Goal: Transaction & Acquisition: Purchase product/service

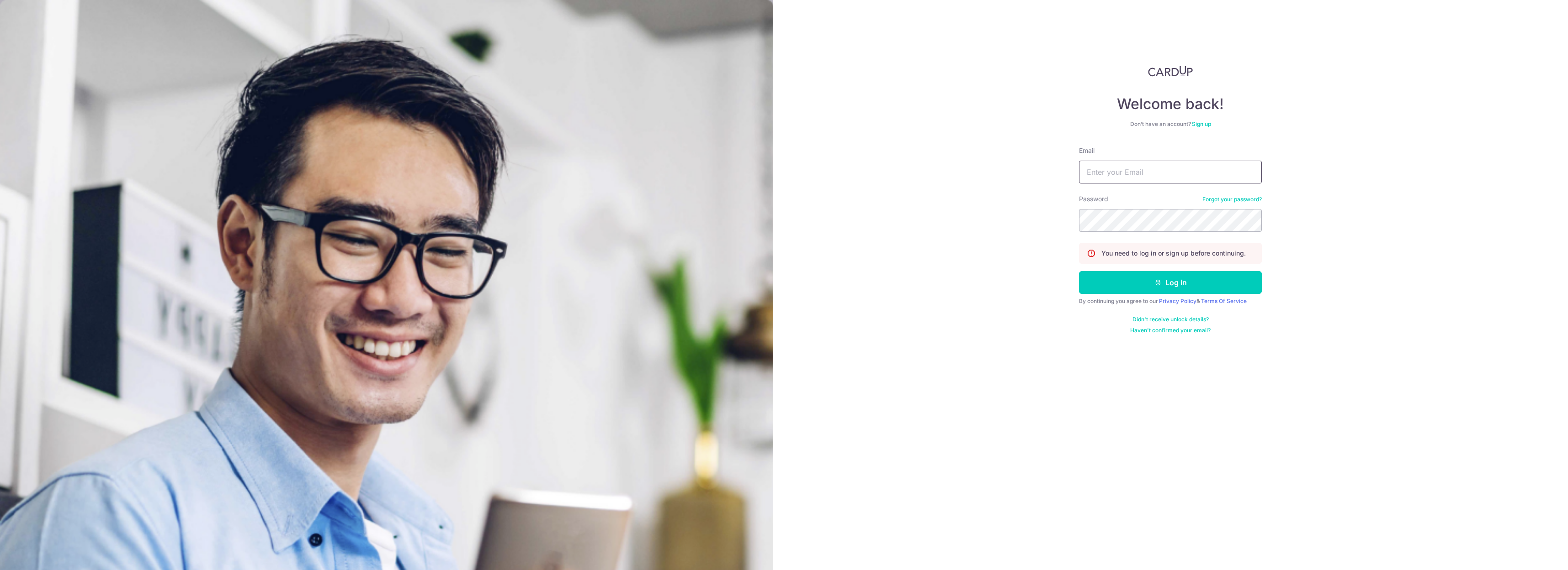
click at [1133, 174] on input "Email" at bounding box center [1170, 172] width 183 height 23
type input "kyfong006@gmail.com"
click at [1134, 279] on button "Log in" at bounding box center [1170, 283] width 183 height 23
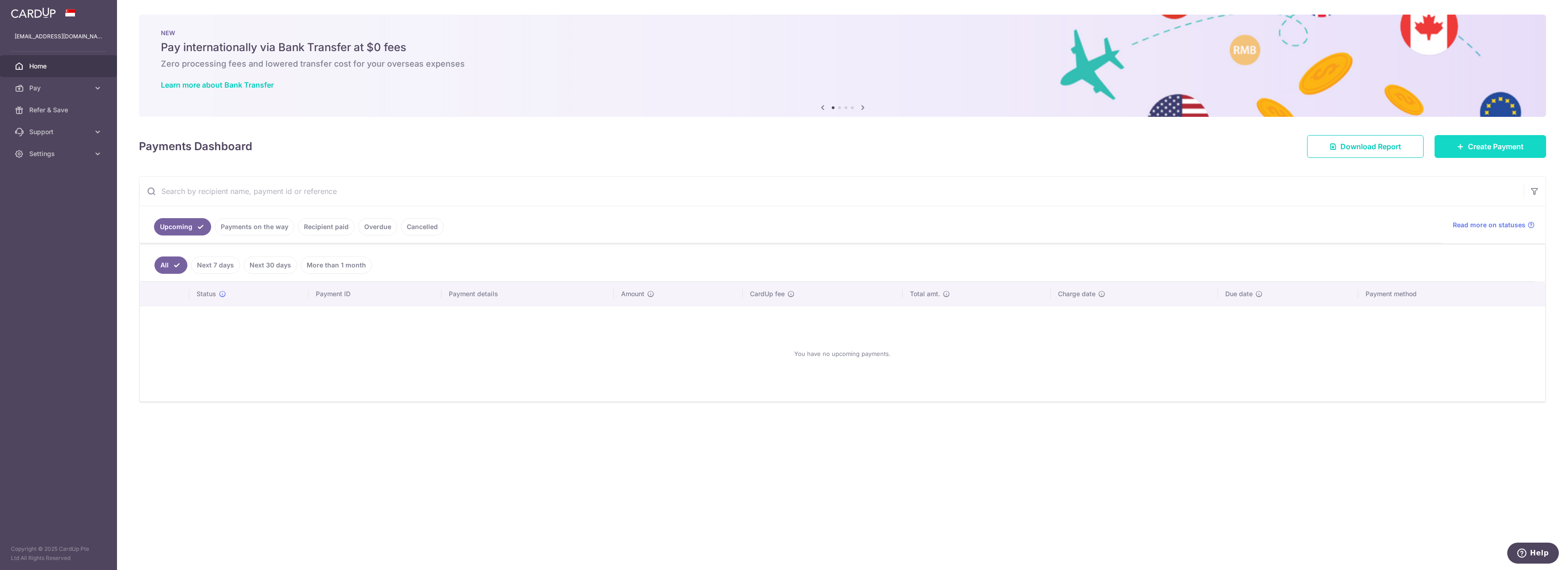
click at [1506, 151] on span "Create Payment" at bounding box center [1495, 146] width 56 height 11
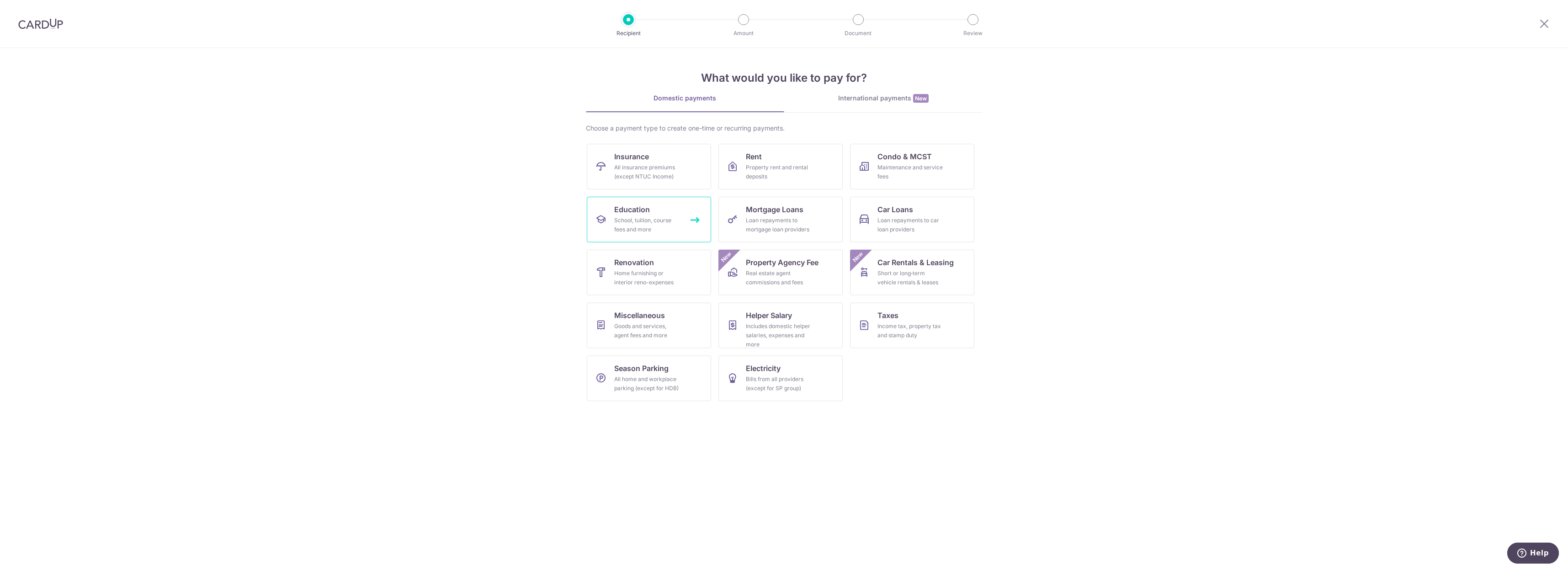
click at [637, 209] on span "Education" at bounding box center [632, 209] width 36 height 11
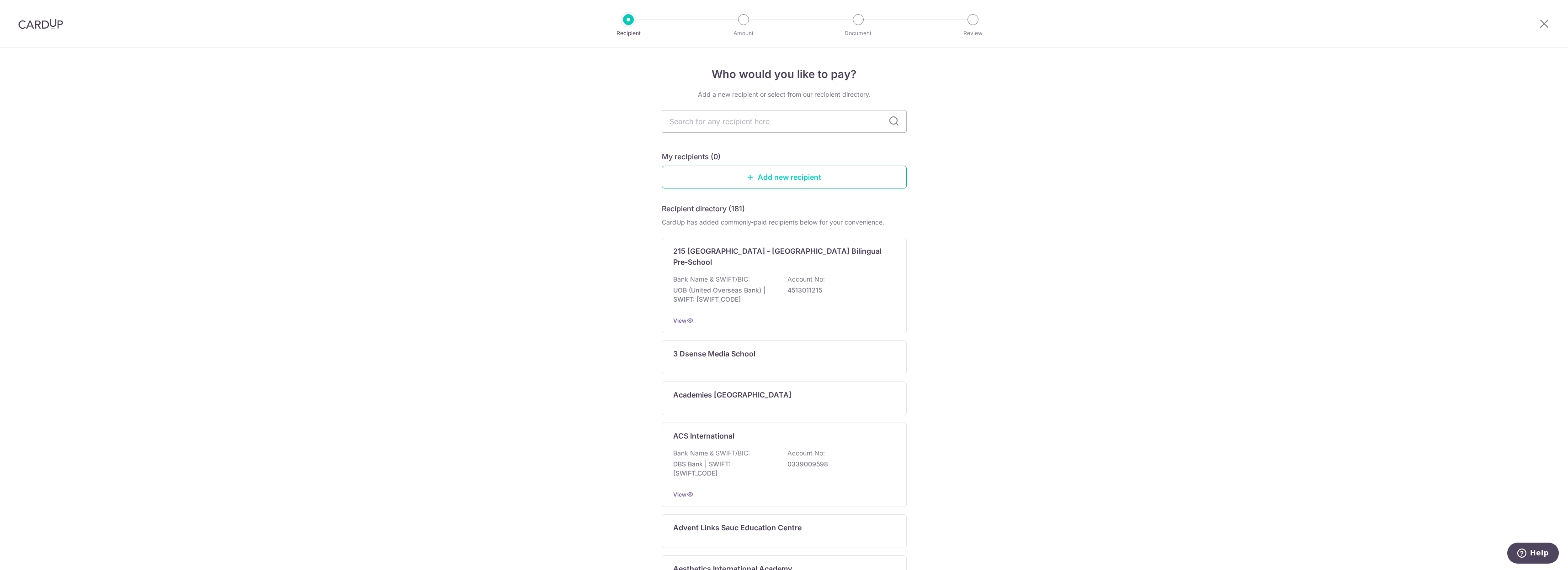
click at [734, 178] on link "Add new recipient" at bounding box center [784, 177] width 245 height 23
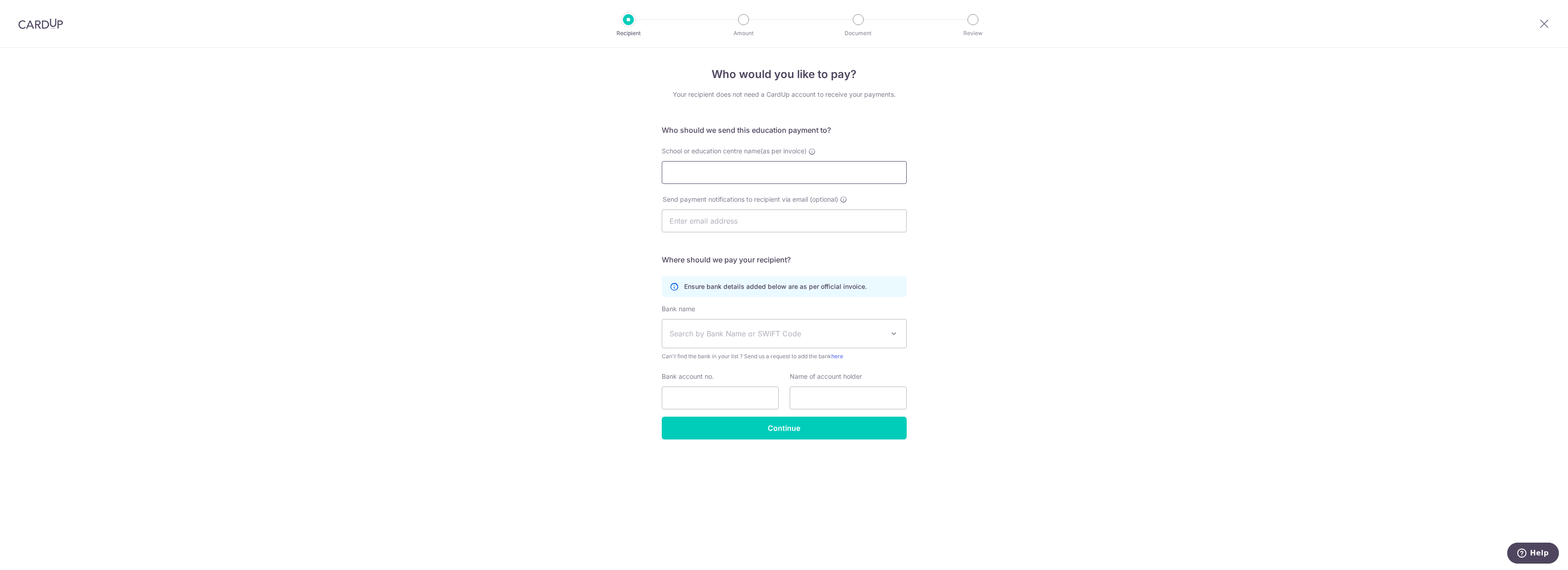
click at [734, 178] on input "School or education centre name(as per invoice)" at bounding box center [784, 172] width 245 height 23
type input "association"
click button "Submit Request" at bounding box center [0, 0] width 0 height 0
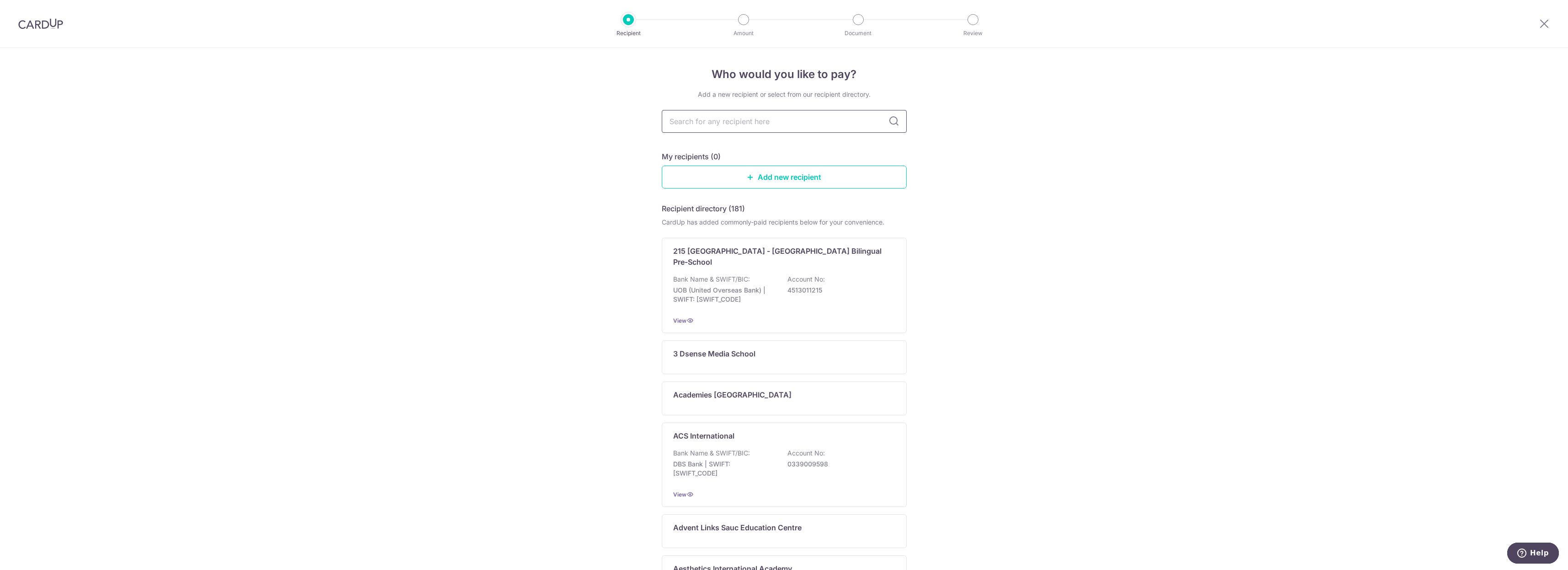
click at [849, 123] on input "text" at bounding box center [784, 122] width 245 height 23
type input "association"
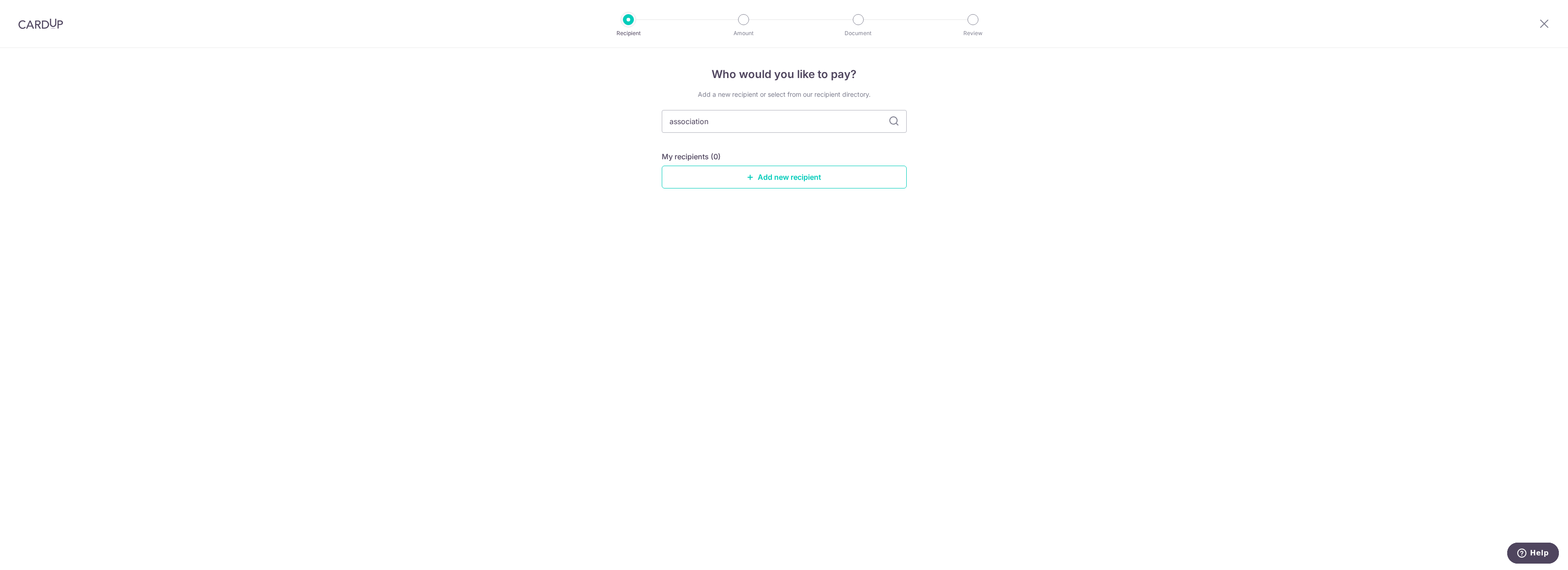
click at [894, 124] on icon at bounding box center [893, 121] width 11 height 11
click at [30, 25] on img at bounding box center [40, 24] width 45 height 11
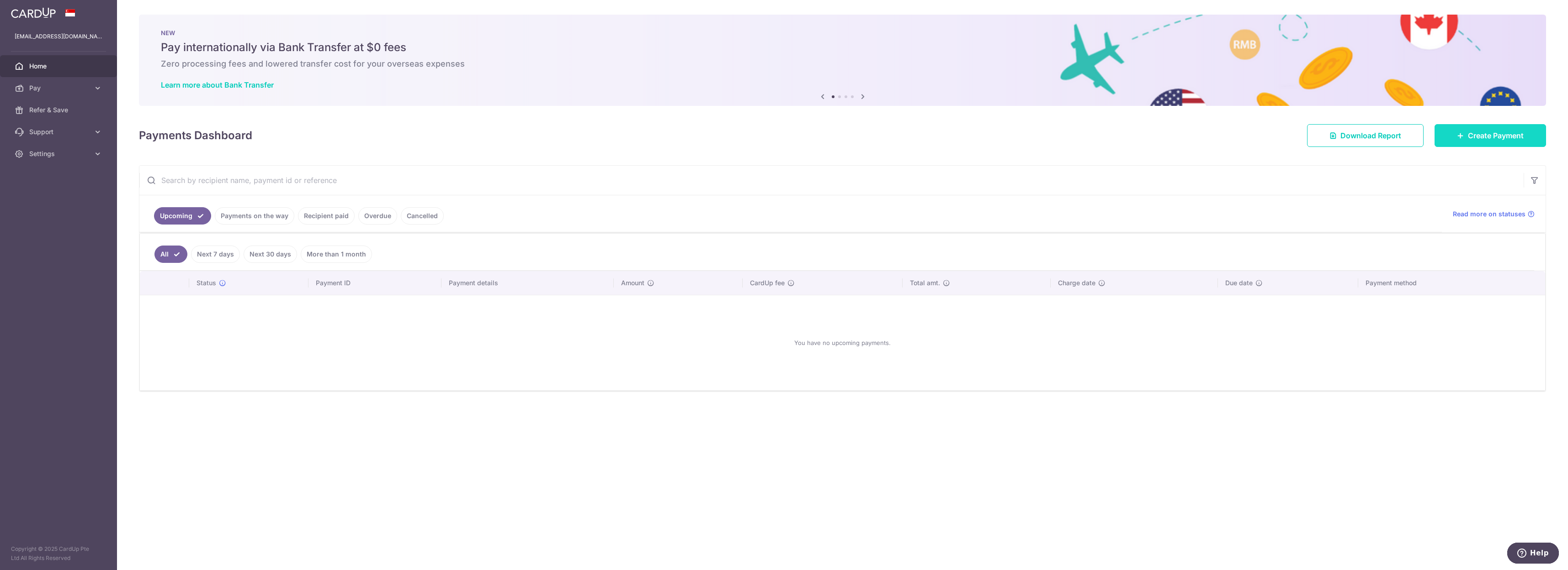
click at [1472, 143] on link "Create Payment" at bounding box center [1489, 136] width 111 height 23
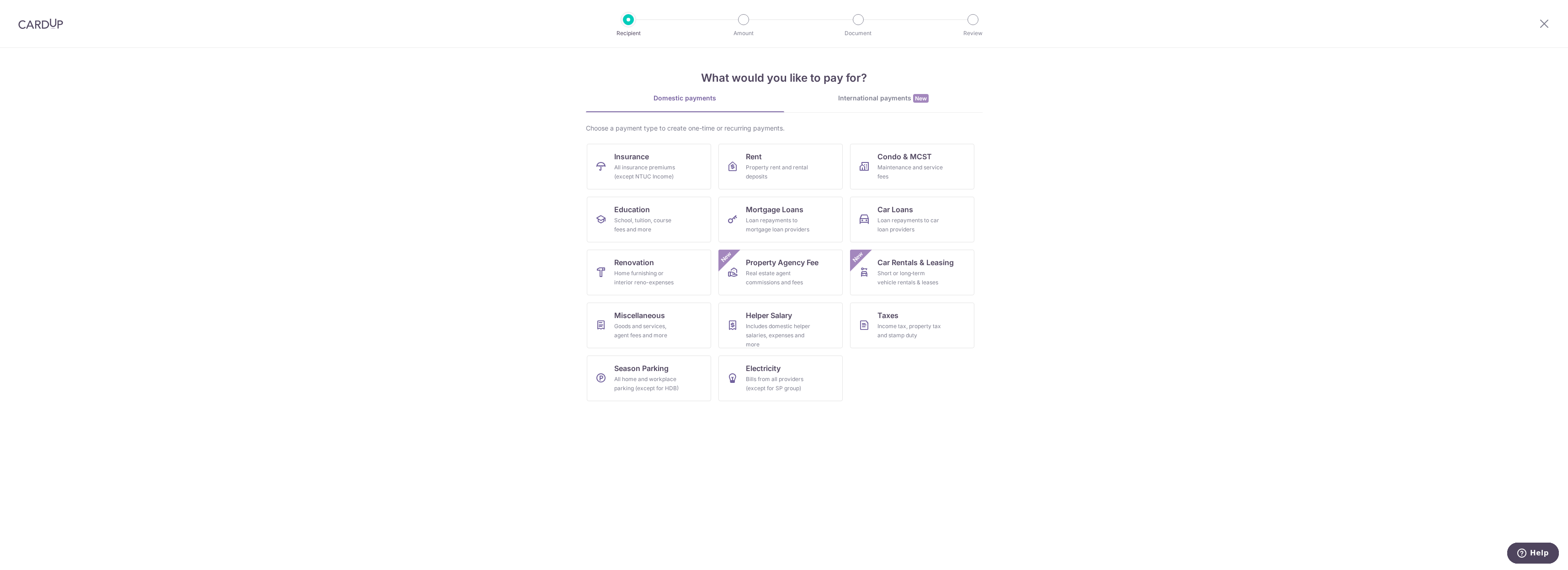
click at [870, 100] on div "International payments New" at bounding box center [883, 98] width 198 height 10
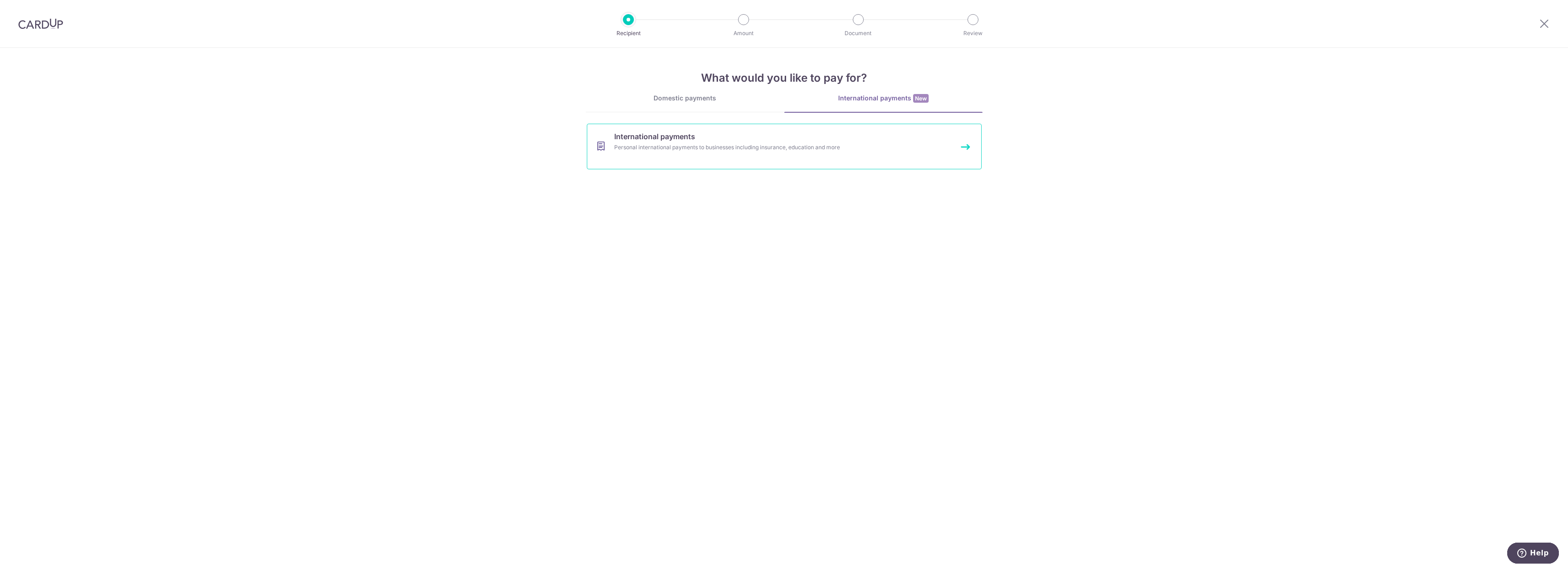
click at [851, 145] on div "Personal international payments to businesses including insurance, education an…" at bounding box center [772, 147] width 315 height 9
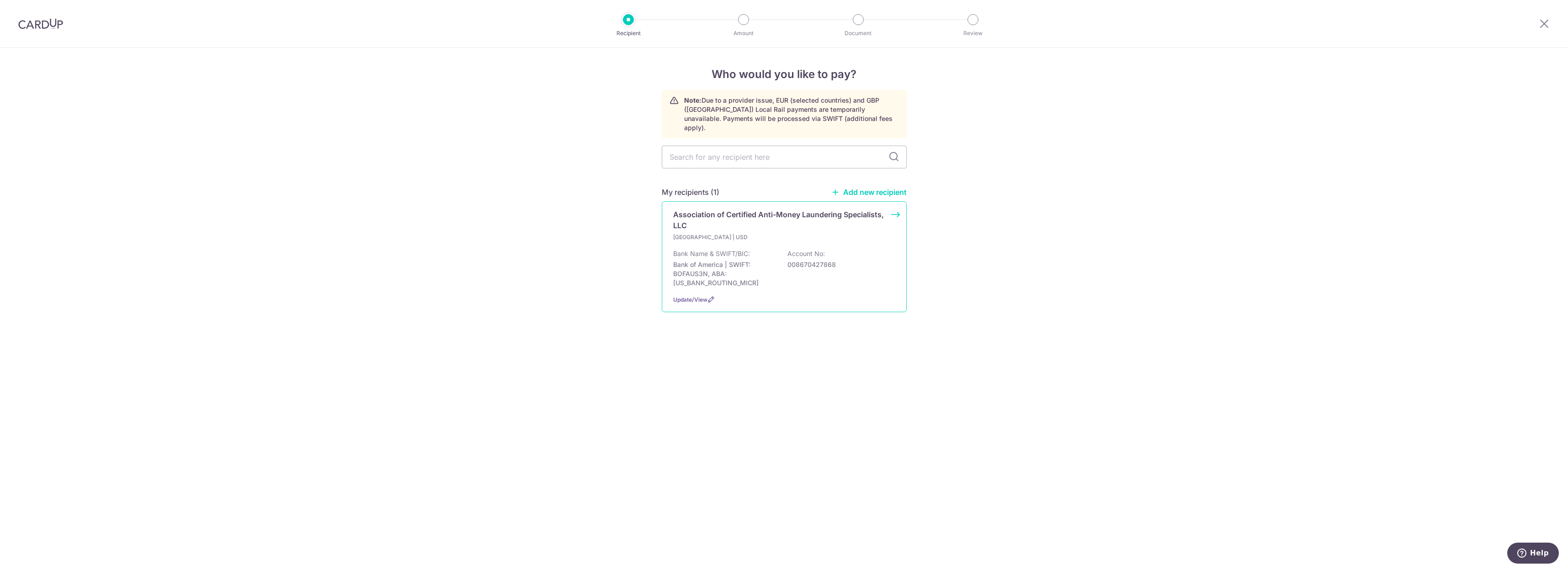
click at [734, 209] on p "Association of Certified Anti-Money Laundering Specialists, LLC" at bounding box center [778, 220] width 211 height 22
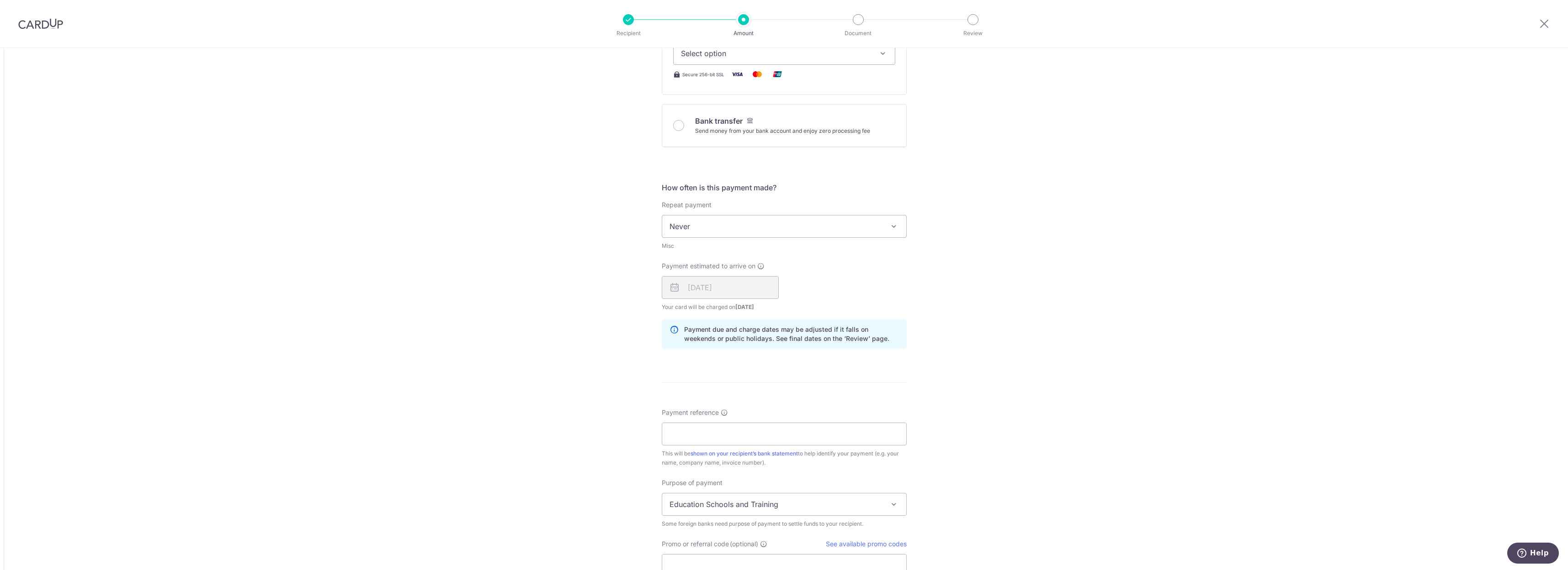
scroll to position [555, 0]
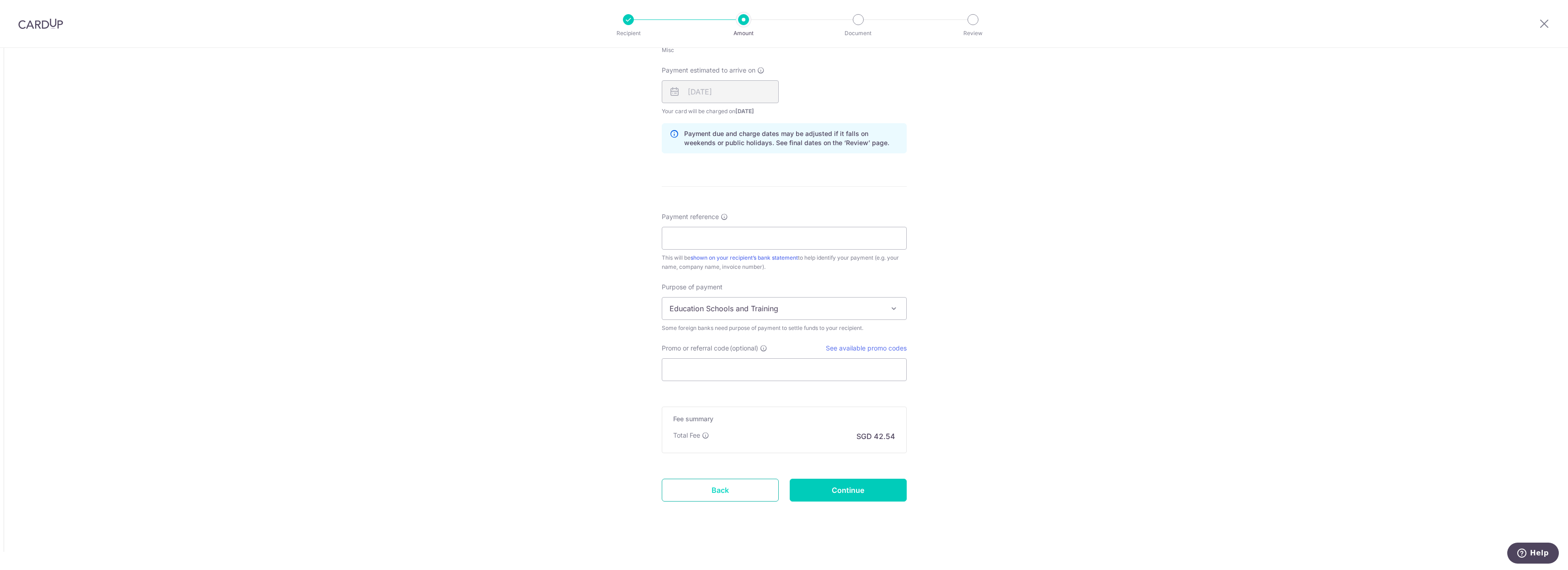
click at [720, 485] on link "Back" at bounding box center [720, 490] width 117 height 23
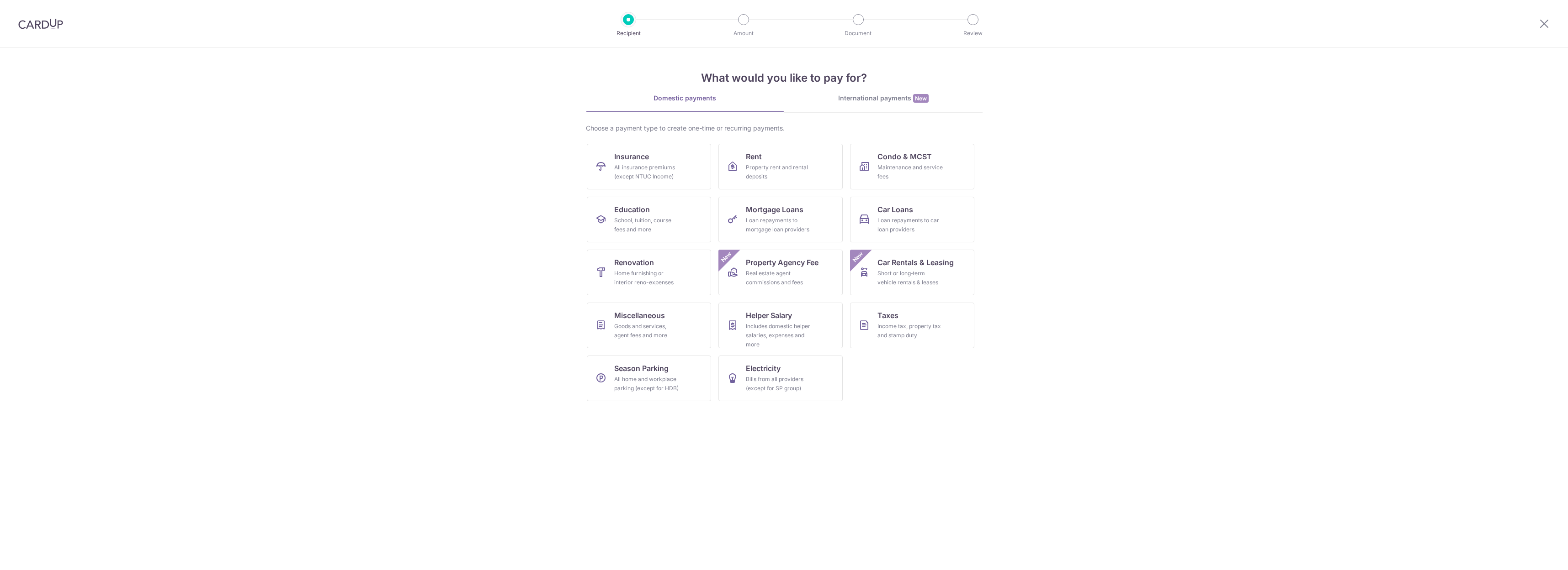
click at [885, 103] on link "International payments New" at bounding box center [883, 102] width 198 height 18
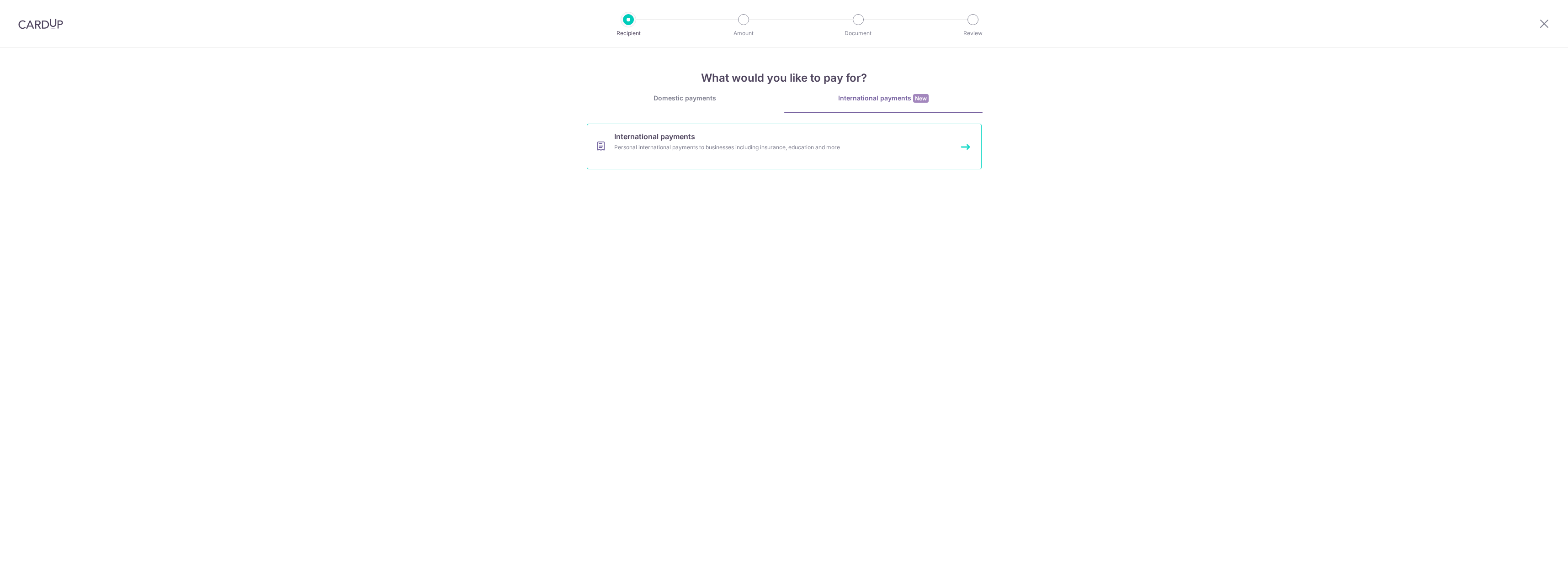
click at [786, 140] on link "International payments Personal international payments to businesses including …" at bounding box center [784, 146] width 395 height 46
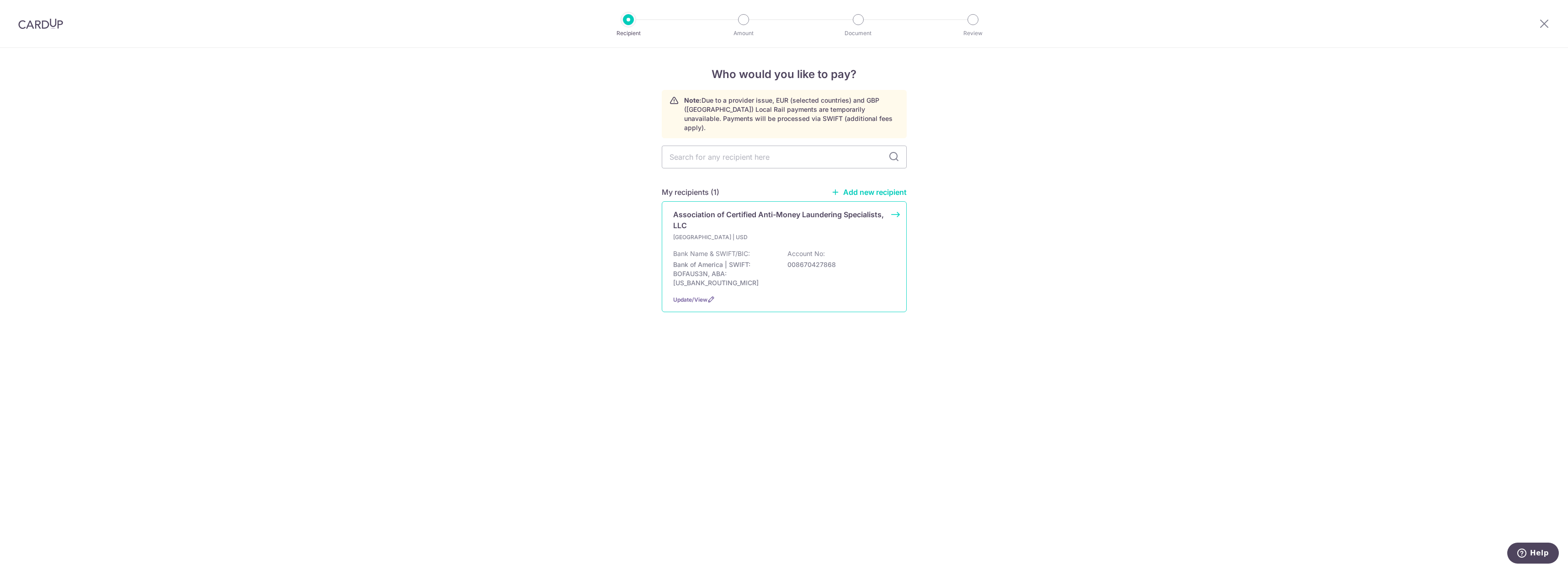
click at [773, 260] on p "Bank of America | SWIFT: BOFAUS3N, ABA: 052001633" at bounding box center [724, 273] width 102 height 27
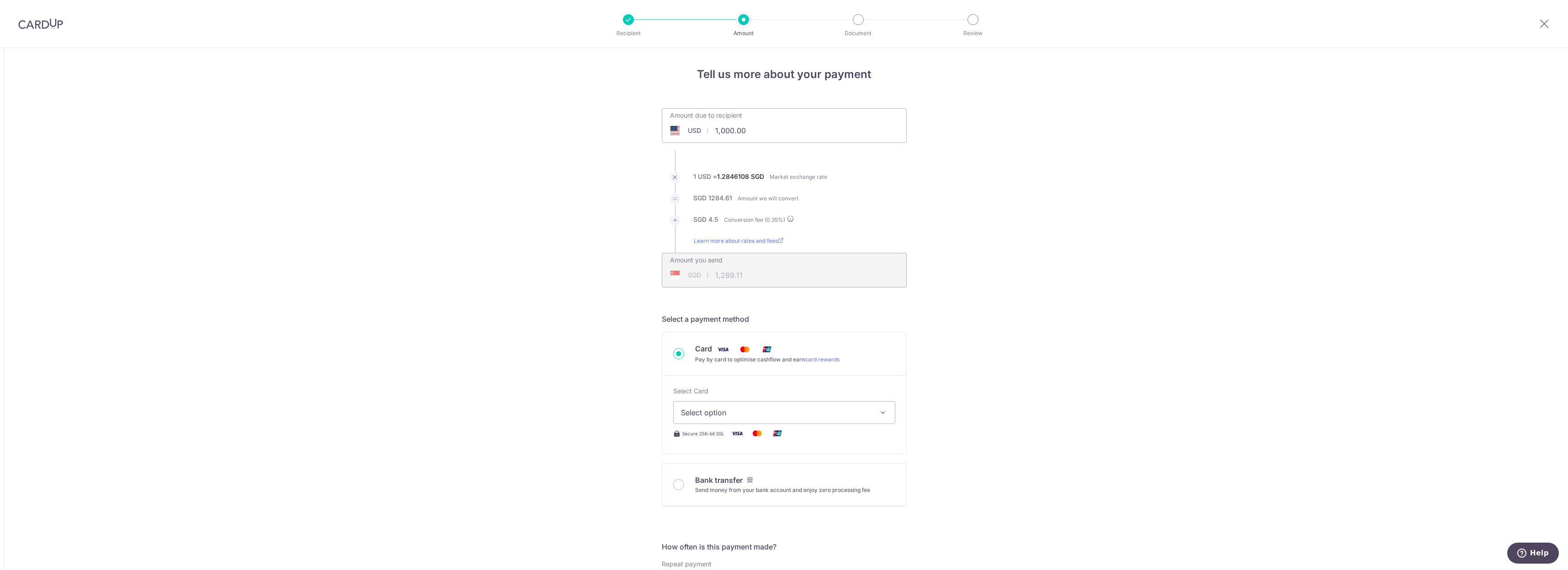
click at [736, 133] on input "1,000.00" at bounding box center [732, 130] width 141 height 21
drag, startPoint x: 745, startPoint y: 130, endPoint x: 712, endPoint y: 129, distance: 33.0
click at [712, 129] on input "1,000.00" at bounding box center [732, 130] width 141 height 21
type input "2,392.55"
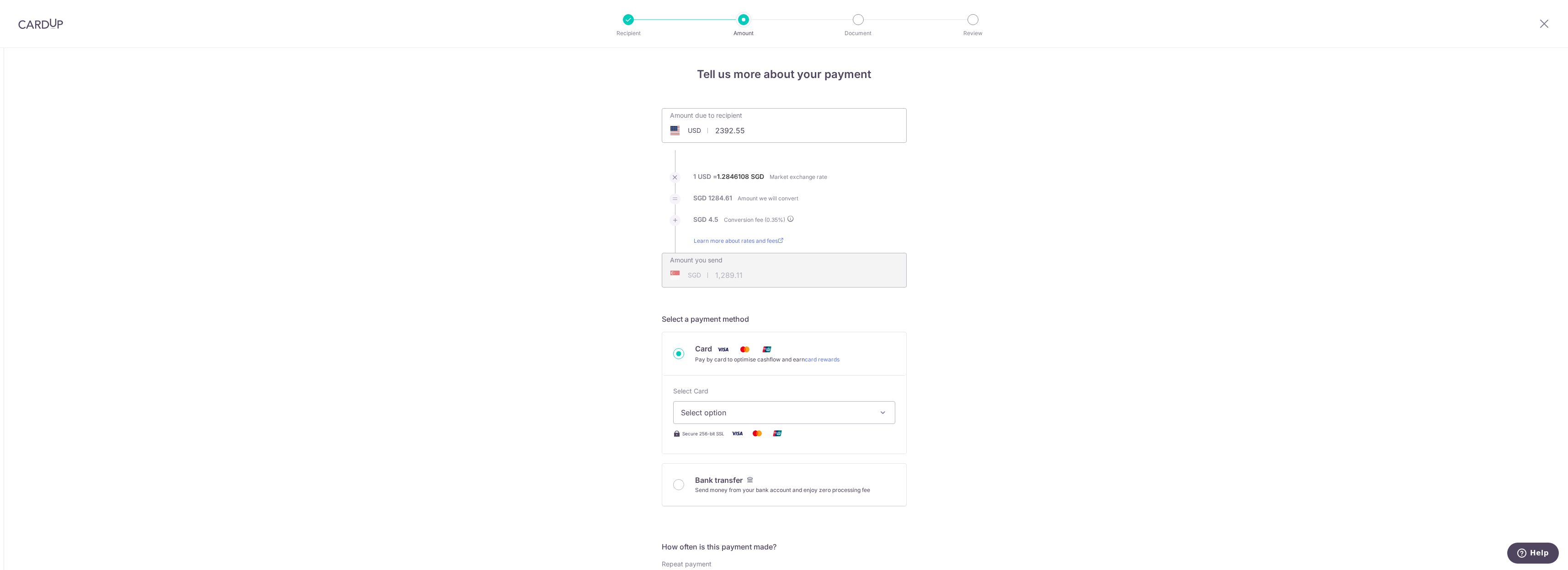
type input "3,084.24"
click at [792, 420] on button "Select option" at bounding box center [784, 413] width 222 height 23
click at [738, 500] on span "**** 4638" at bounding box center [784, 500] width 207 height 11
type input "2,392.55"
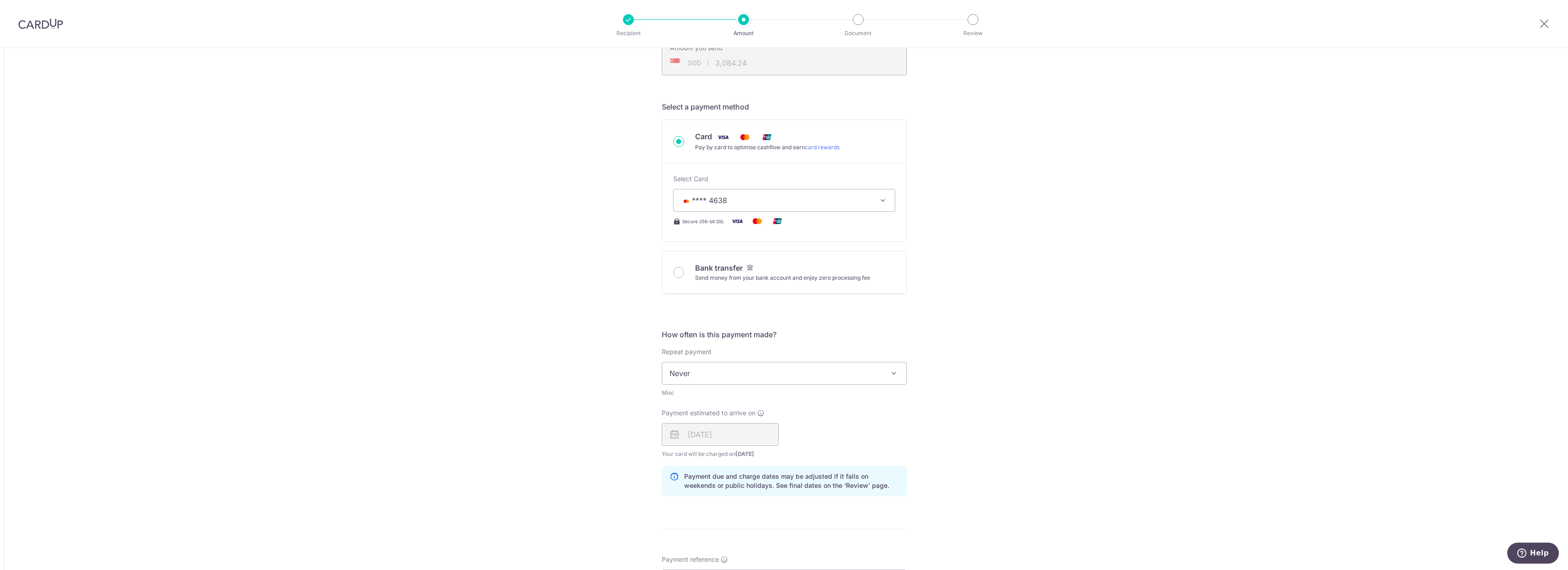
scroll to position [219, 0]
click at [780, 372] on span "Never" at bounding box center [784, 366] width 244 height 22
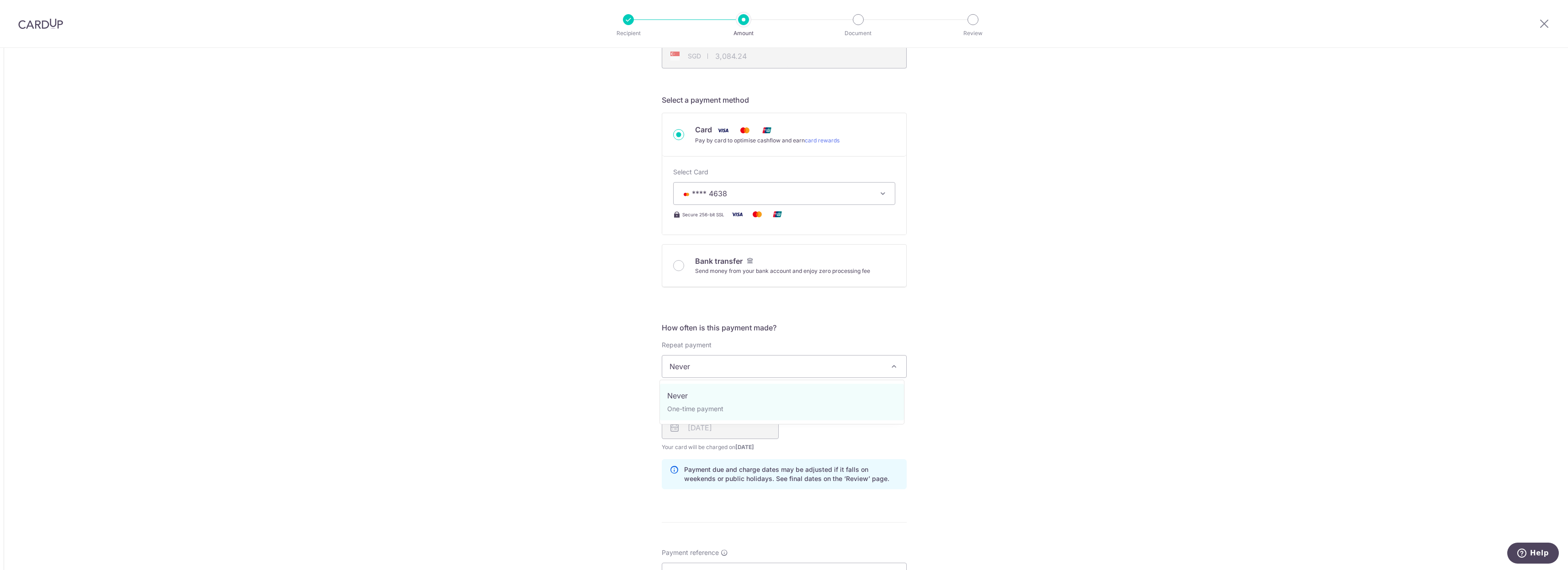
click at [780, 372] on span "Never" at bounding box center [784, 366] width 244 height 22
click at [874, 369] on span "Never" at bounding box center [784, 366] width 244 height 22
click at [1059, 355] on div "Tell us more about your payment Amount due to recipient USD 2,392.55 2392.55 1 …" at bounding box center [784, 367] width 1568 height 1078
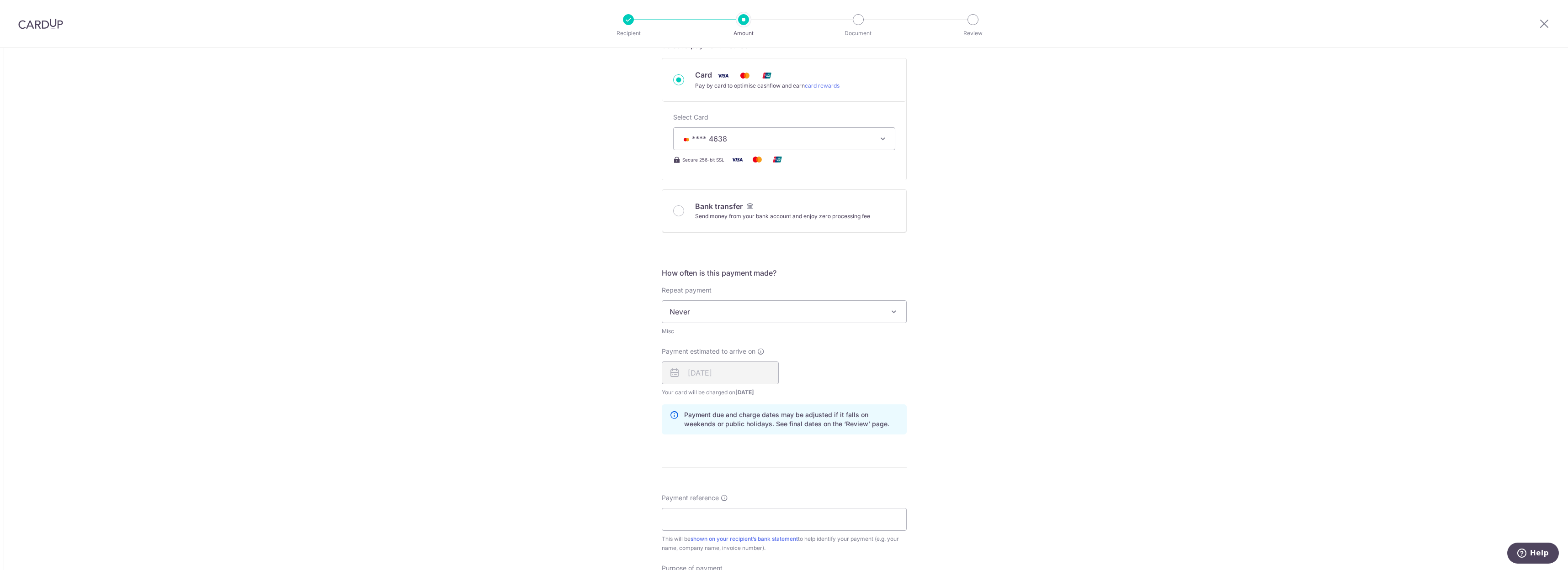
scroll to position [329, 0]
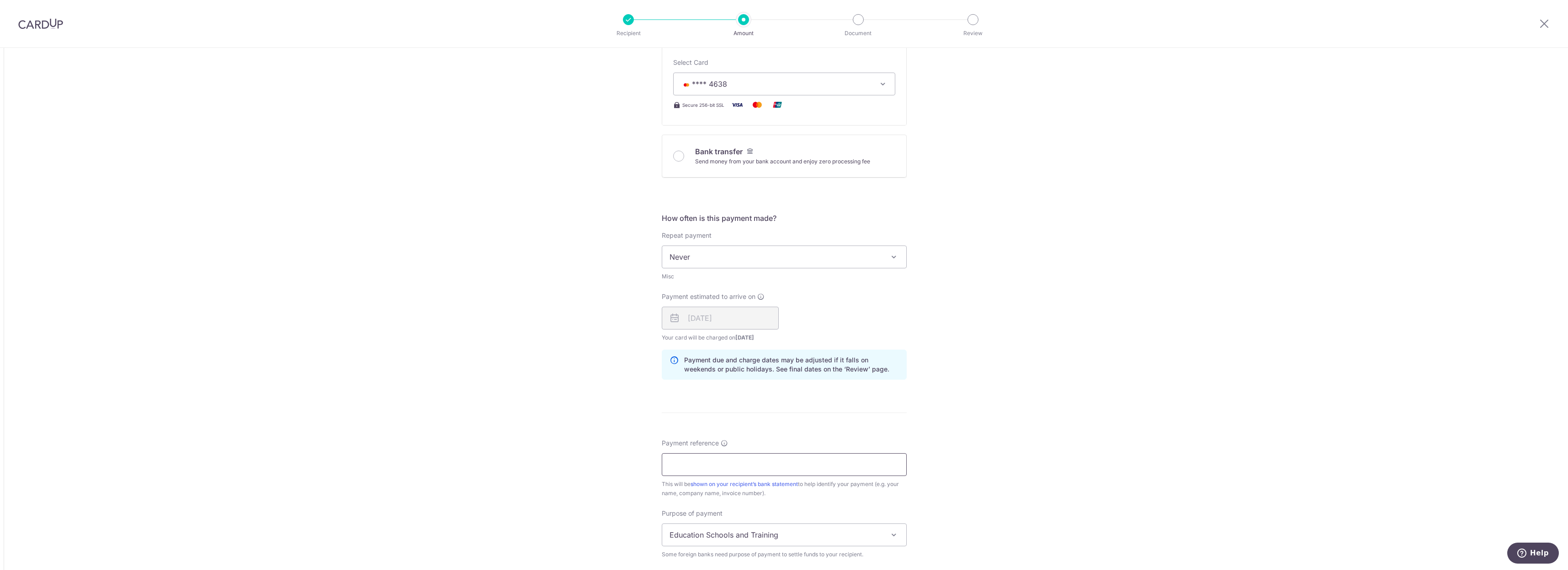
click at [735, 465] on input "Payment reference" at bounding box center [784, 465] width 245 height 23
paste input "I-0001179916"
type input "I-0001179916 King Yin Fong"
click at [1030, 474] on div "Tell us more about your payment Amount due to recipient USD 2,392.55 2392.55 1 …" at bounding box center [784, 257] width 1568 height 1078
click at [892, 539] on span at bounding box center [893, 535] width 11 height 11
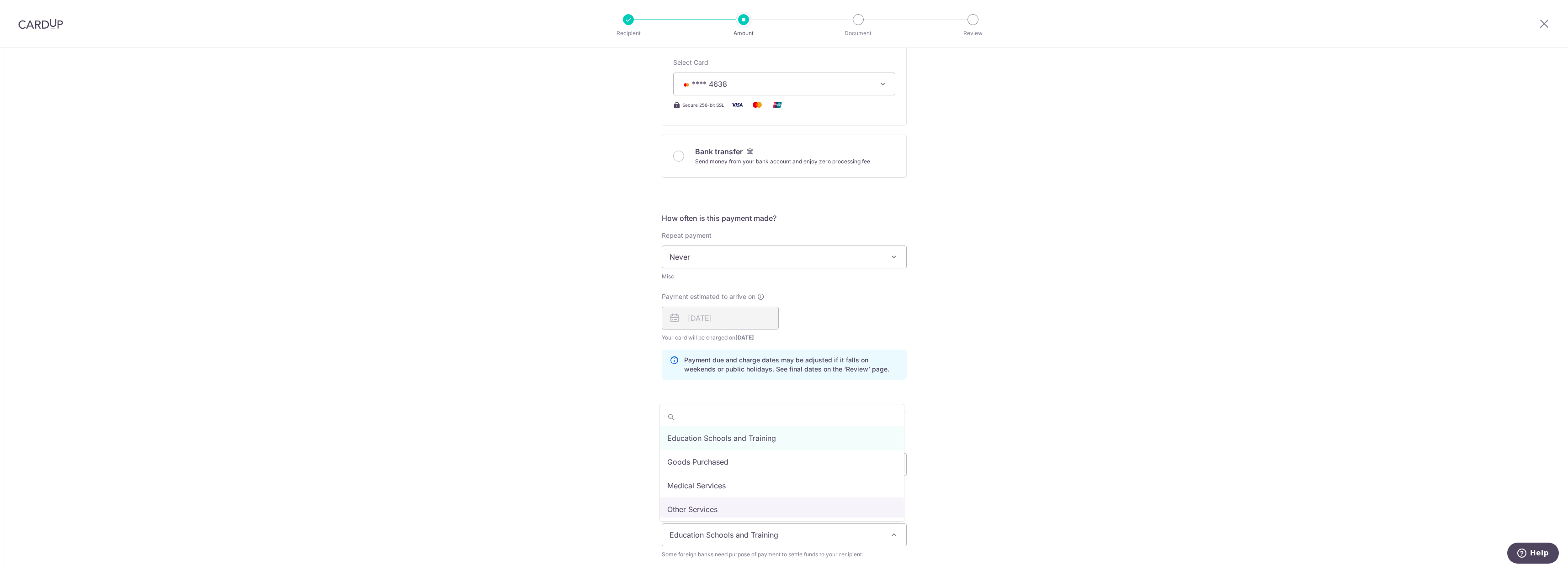
select select "Other Services"
click at [1035, 464] on div "Tell us more about your payment Amount due to recipient USD 2,392.55 2392.55 1 …" at bounding box center [784, 257] width 1568 height 1078
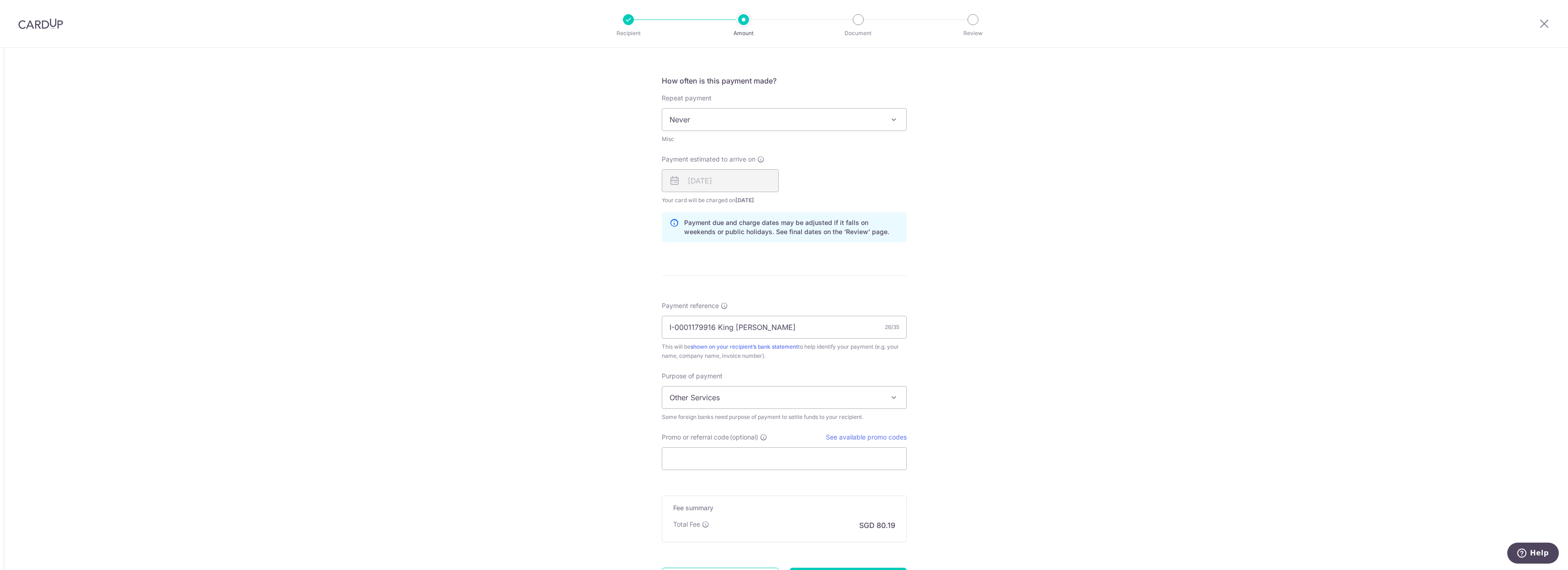
scroll to position [493, 0]
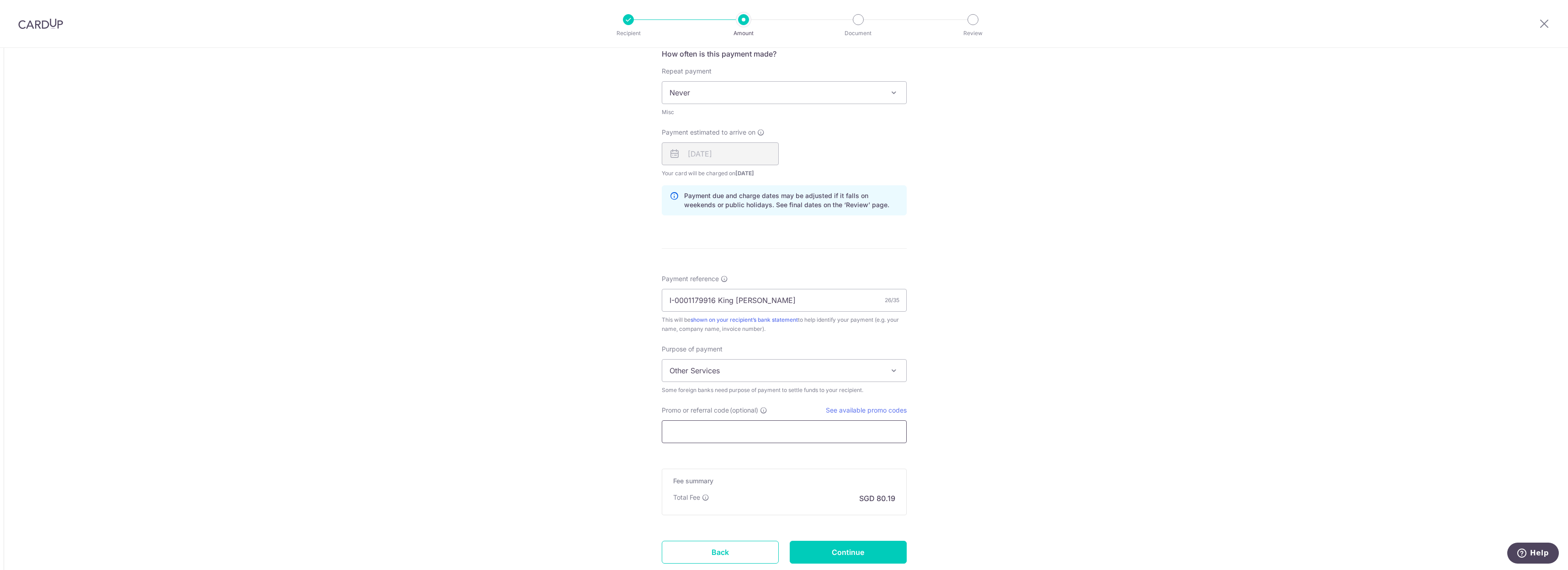
click at [851, 429] on input "Promo or referral code (optional)" at bounding box center [784, 432] width 245 height 23
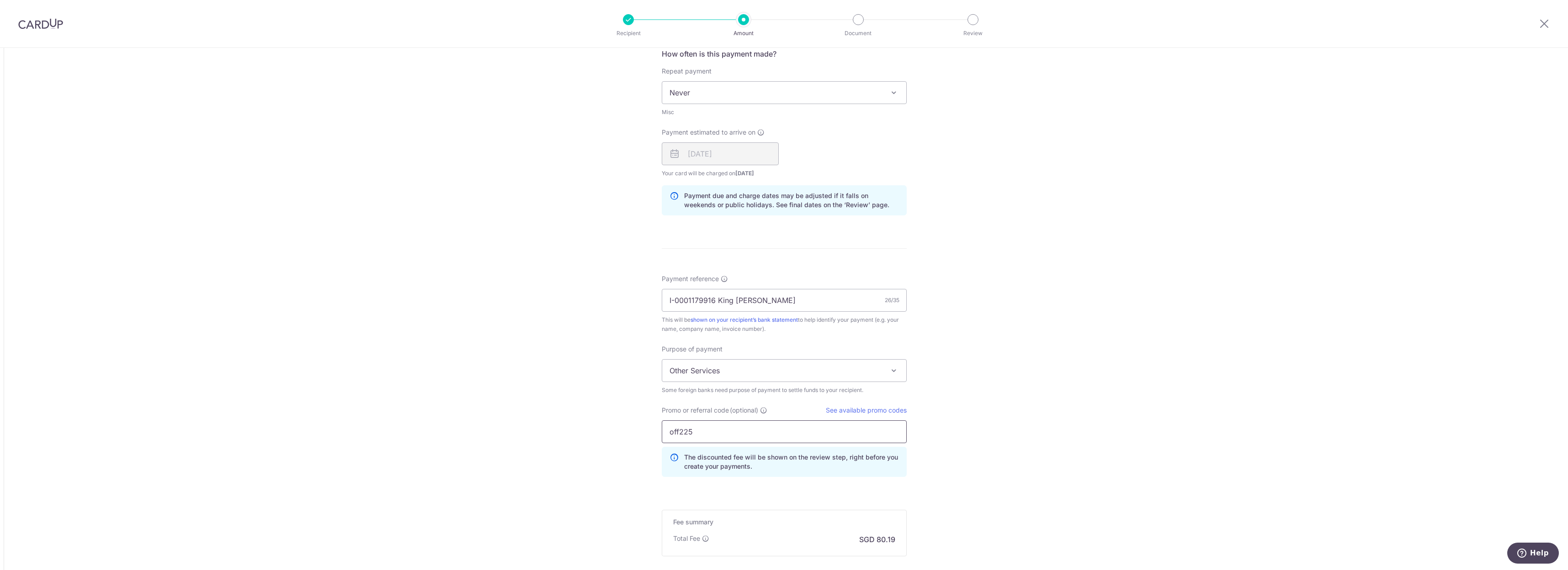
type input "off225"
click at [1045, 430] on div "Tell us more about your payment Amount due to recipient USD 2,392.55 2392.55 1 …" at bounding box center [784, 114] width 1568 height 1119
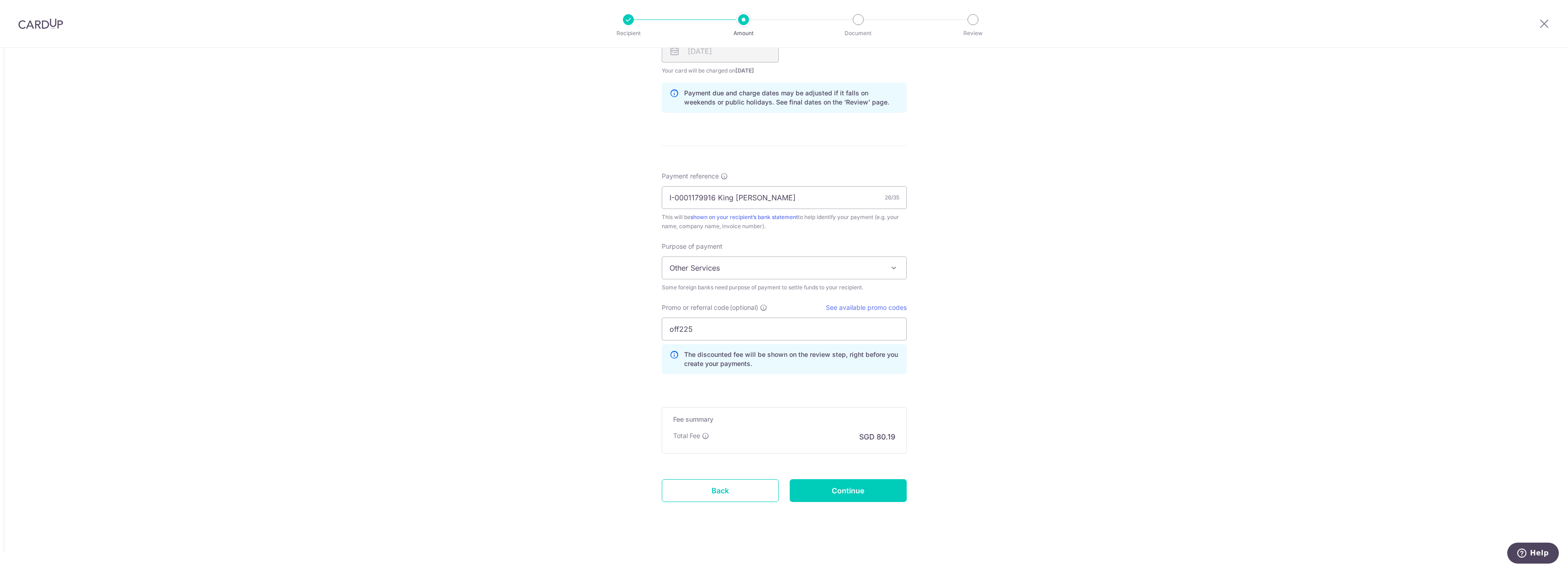
scroll to position [596, 0]
click at [875, 489] on input "Continue" at bounding box center [848, 490] width 117 height 23
type input "Create Schedule"
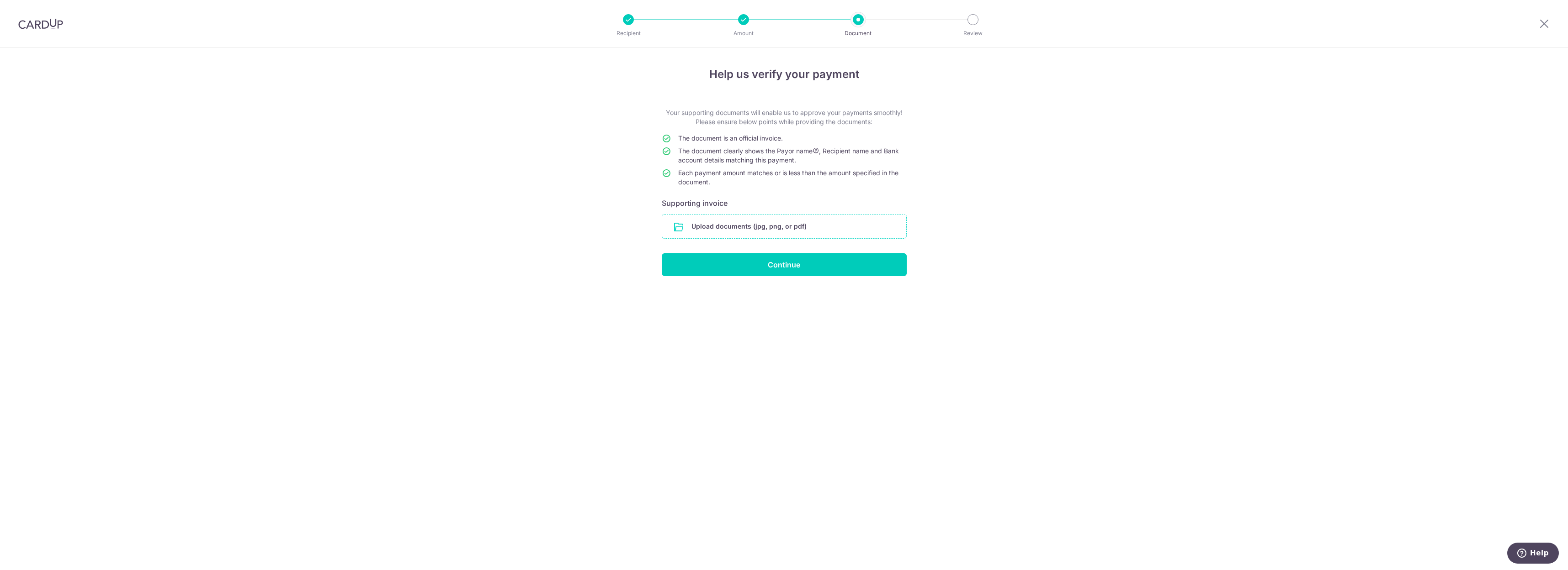
click at [818, 233] on input "file" at bounding box center [784, 226] width 244 height 24
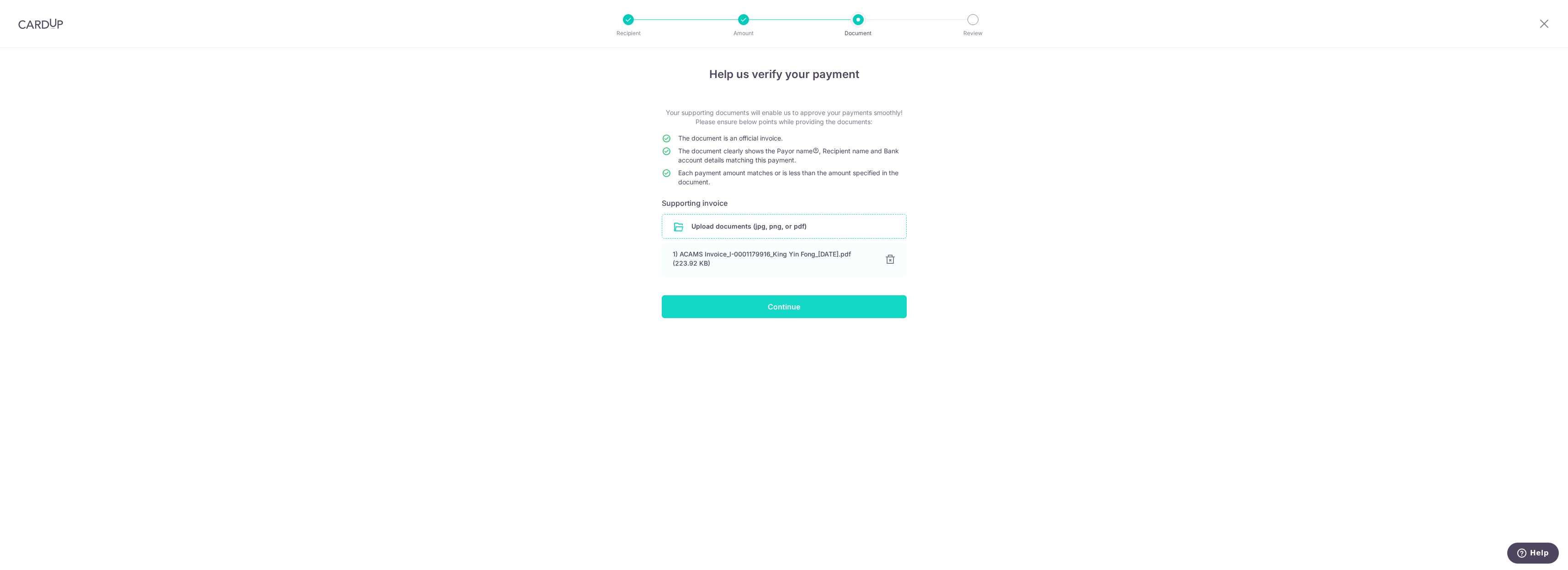
click at [812, 311] on input "Continue" at bounding box center [784, 306] width 245 height 23
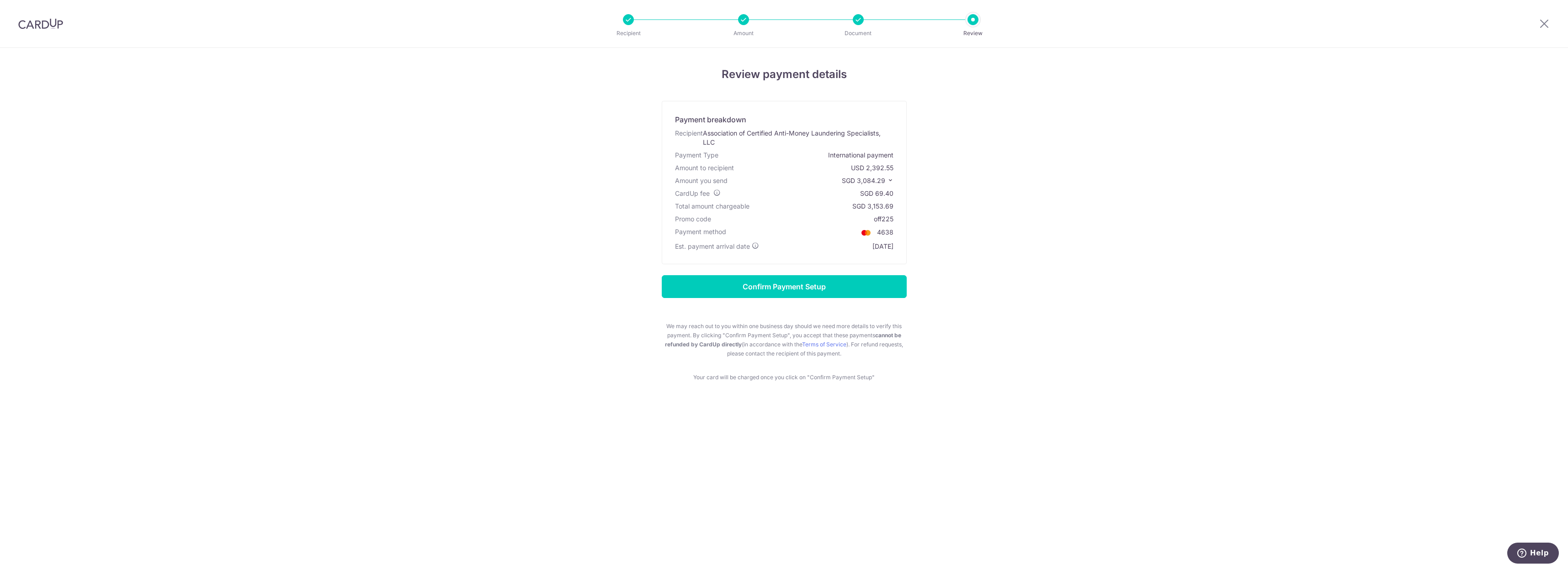
click at [858, 19] on div at bounding box center [858, 19] width 11 height 11
click at [858, 19] on div at bounding box center [858, 19] width 11 height 11
drag, startPoint x: 1543, startPoint y: 25, endPoint x: 862, endPoint y: 80, distance: 683.2
click at [1543, 25] on icon at bounding box center [1543, 23] width 11 height 11
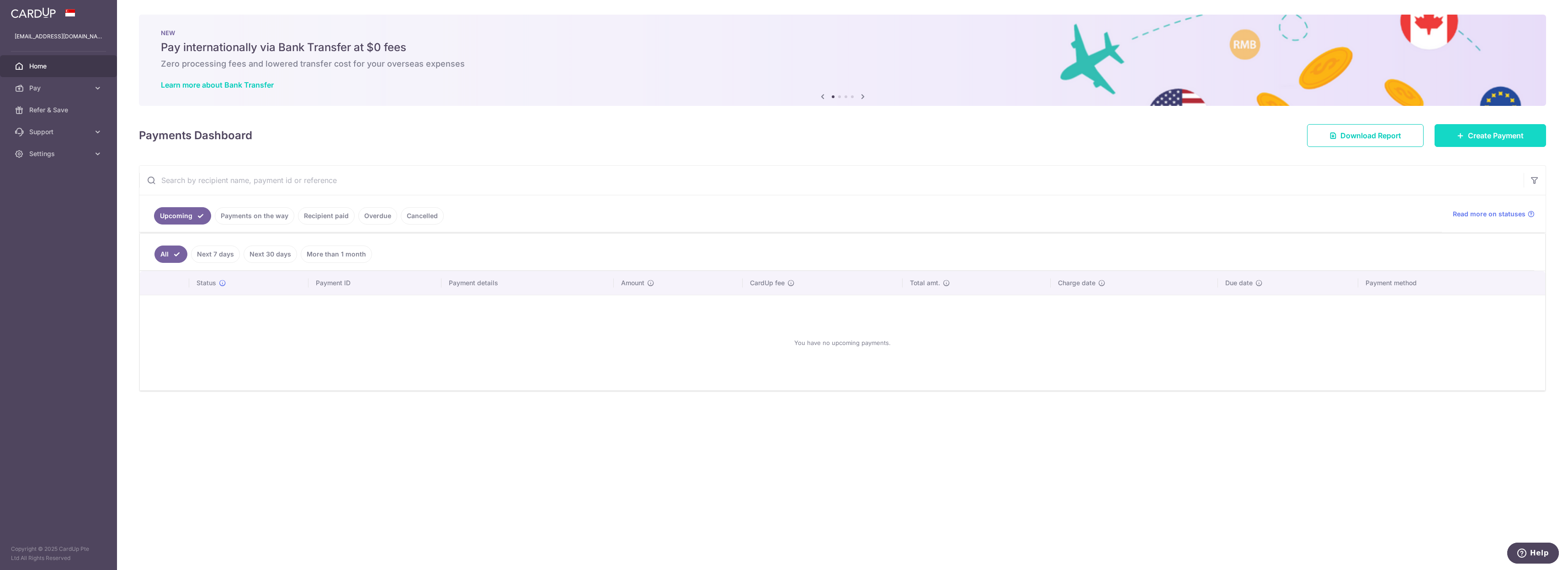
click at [1495, 138] on span "Create Payment" at bounding box center [1495, 136] width 56 height 11
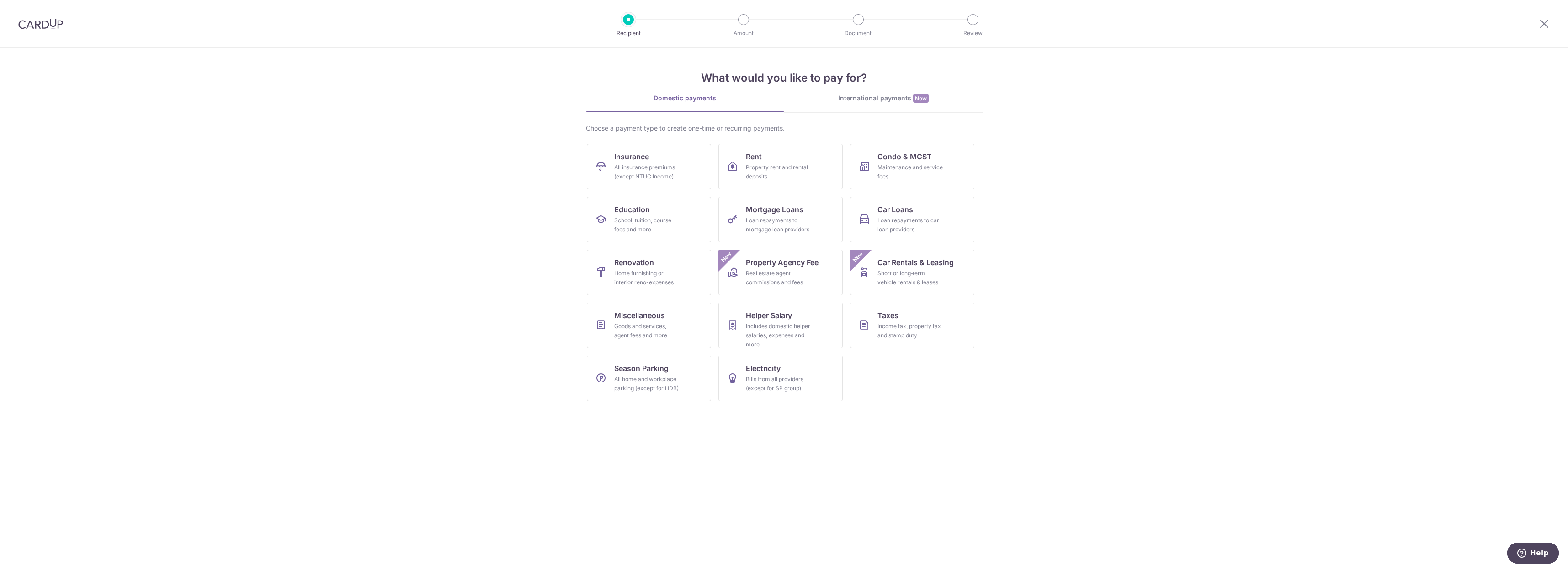
click at [871, 92] on div "What would you like to pay for? Domestic payments International payments New Ch…" at bounding box center [784, 229] width 397 height 361
click at [871, 95] on div "International payments New" at bounding box center [883, 98] width 198 height 10
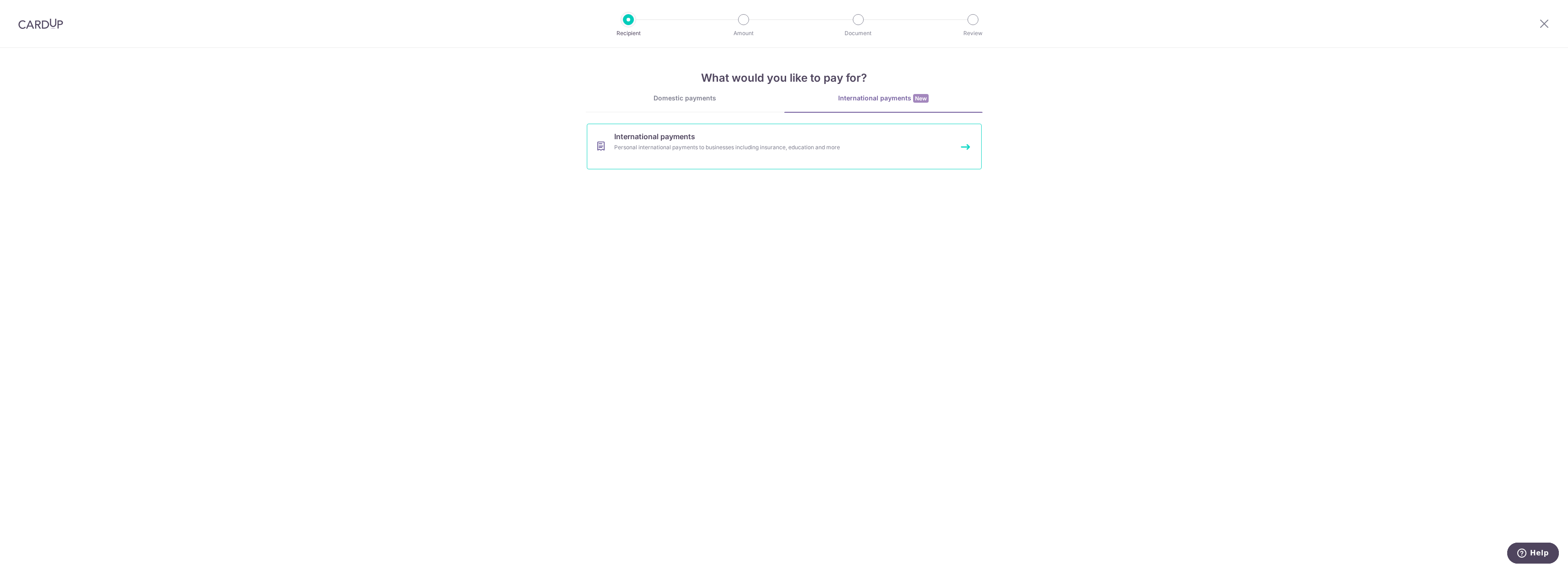
click at [775, 138] on link "International payments Personal international payments to businesses including …" at bounding box center [784, 146] width 395 height 46
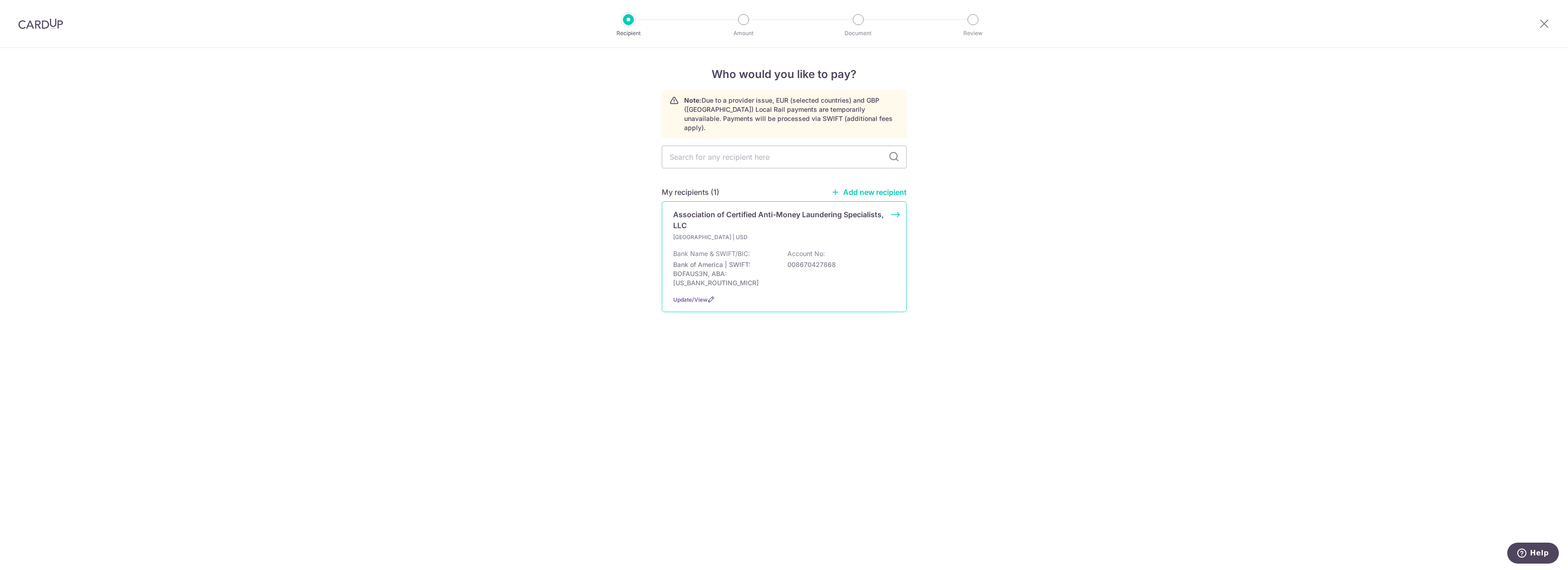
click at [770, 233] on p "[GEOGRAPHIC_DATA] | USD" at bounding box center [726, 237] width 108 height 9
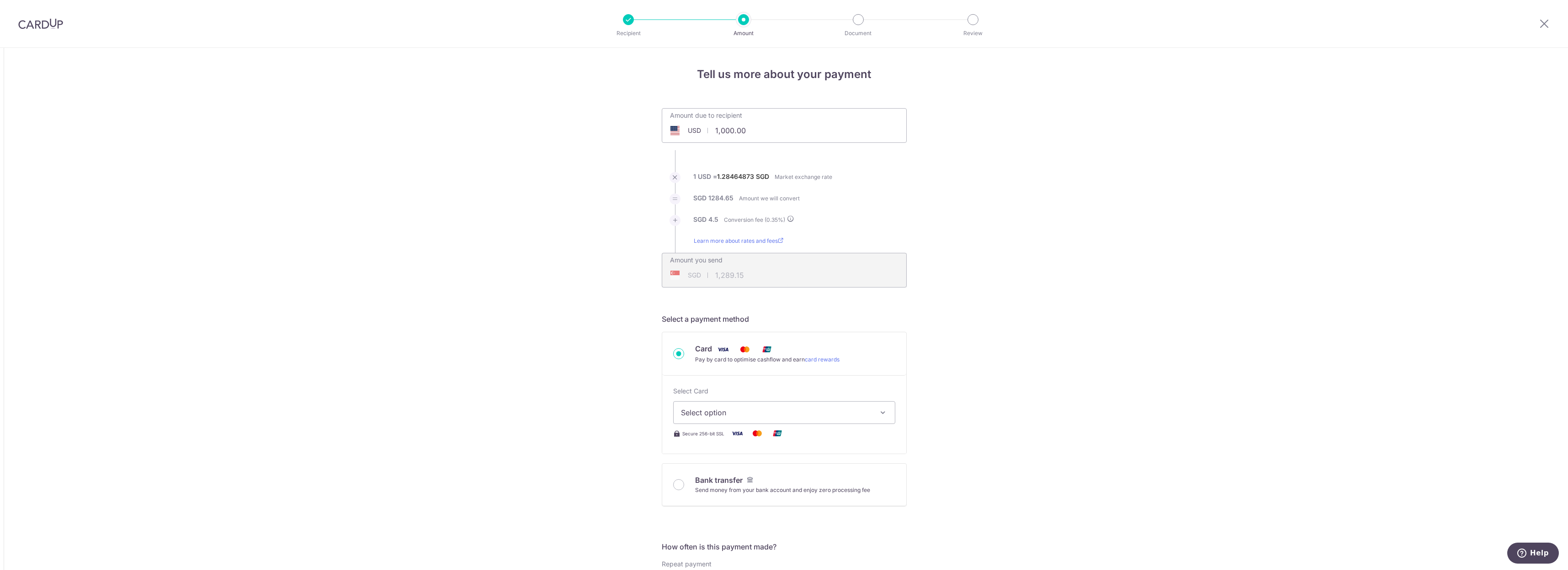
drag, startPoint x: 747, startPoint y: 130, endPoint x: 711, endPoint y: 130, distance: 36.0
click at [711, 130] on input "1,000.00" at bounding box center [732, 130] width 141 height 21
type input "2,392.55"
type input "3,084.36"
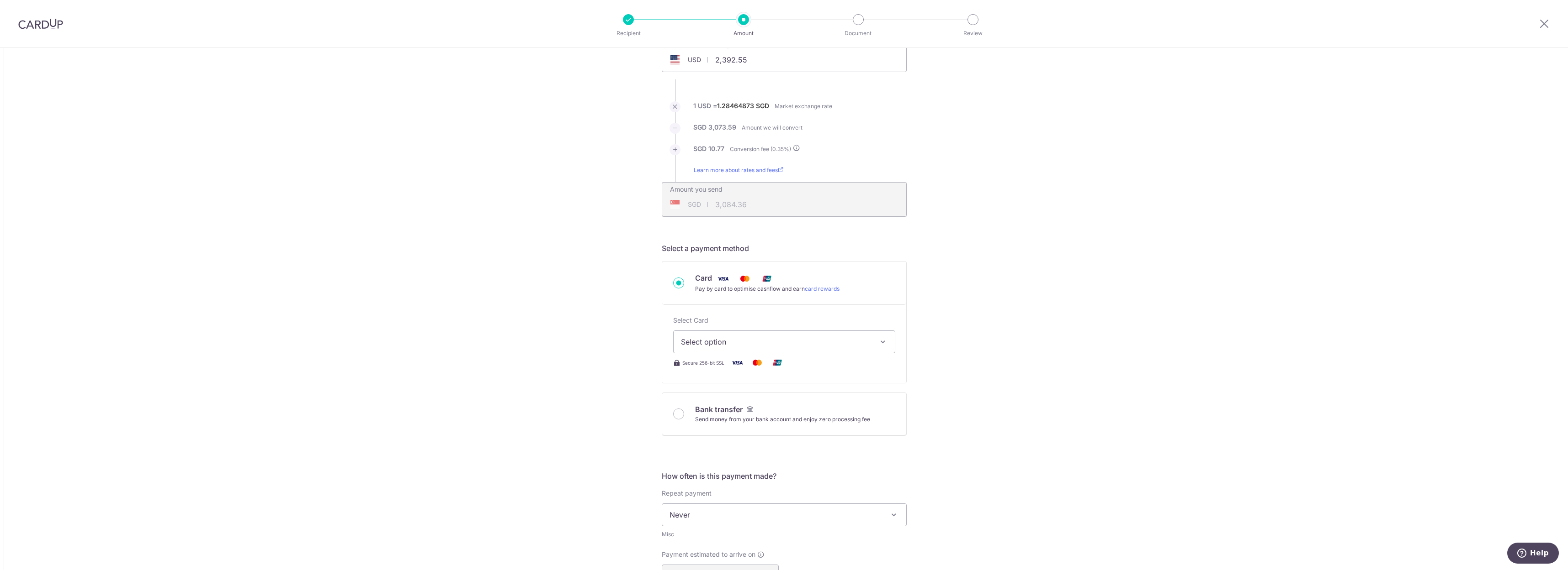
scroll to position [109, 0]
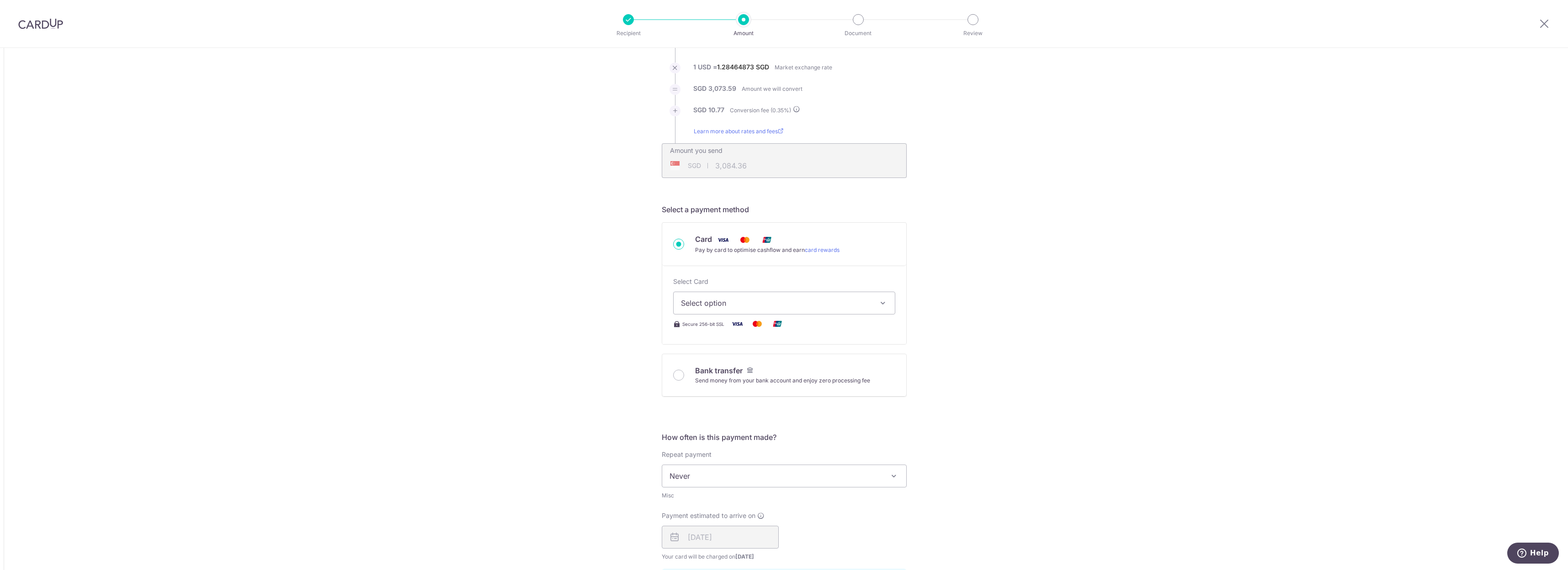
click at [733, 302] on span "Select option" at bounding box center [775, 303] width 190 height 11
click at [713, 395] on span "**** 4638" at bounding box center [720, 391] width 35 height 11
type input "2,392.55"
type input "3,084.44"
click at [1012, 340] on div "Tell us more about your payment Amount due to recipient USD 2,392.55 2392.55 1 …" at bounding box center [784, 477] width 1568 height 1078
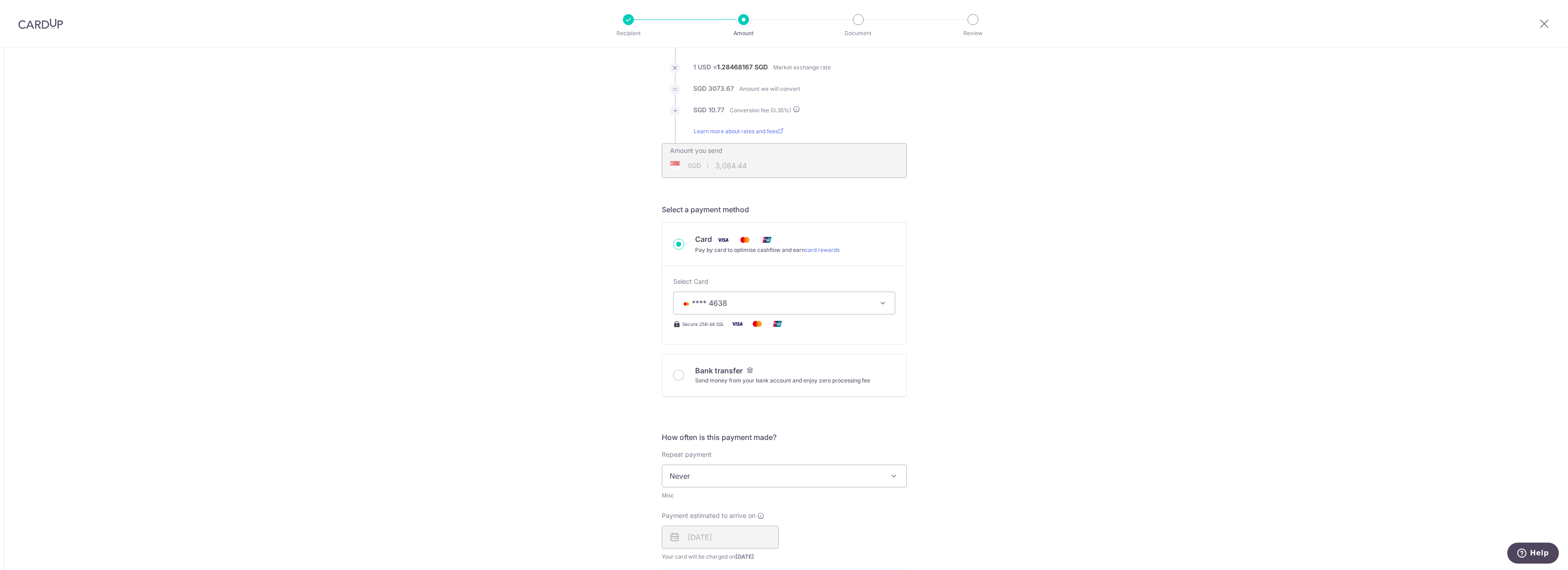
click at [1122, 480] on div "Tell us more about your payment Amount due to recipient USD 2,392.55 2392.55 1 …" at bounding box center [784, 477] width 1568 height 1078
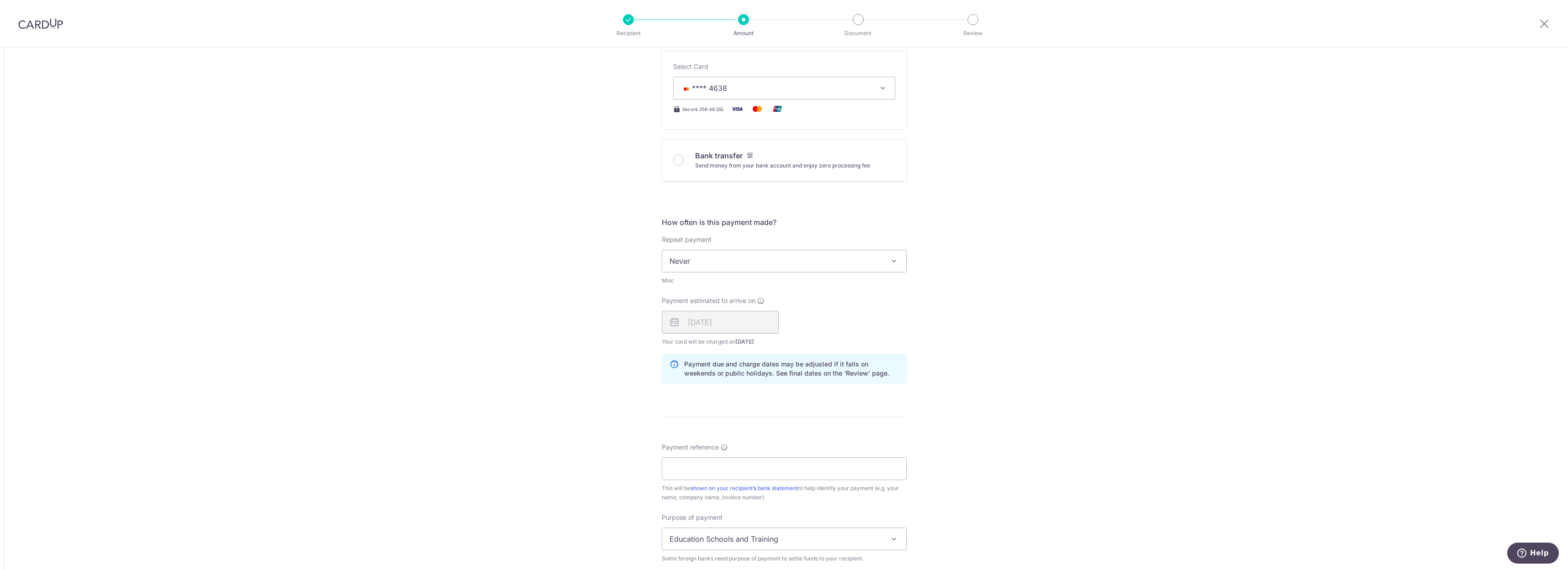
scroll to position [329, 0]
click at [715, 467] on input "Payment reference" at bounding box center [784, 465] width 245 height 23
paste input "I-0001179916"
click at [737, 468] on input "I-0001179916" at bounding box center [784, 465] width 245 height 23
type input "I-0001179916 King [PERSON_NAME]"
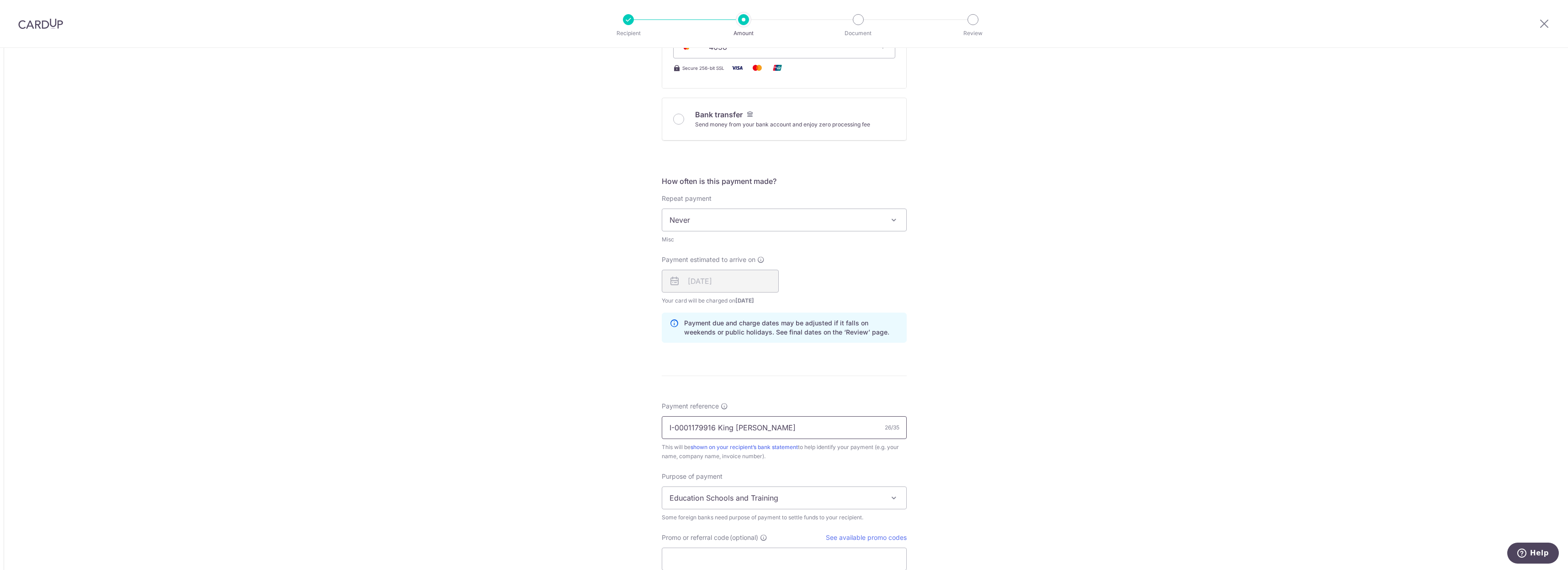
scroll to position [384, 0]
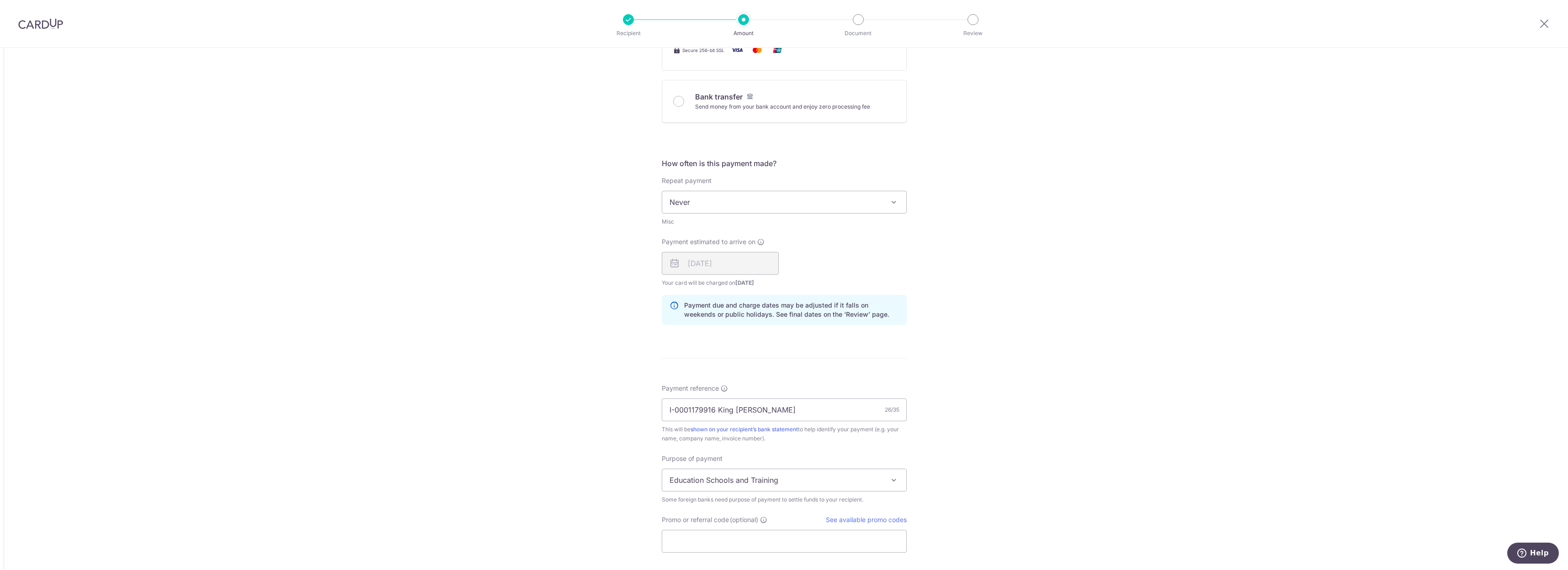
click at [819, 475] on span "Education Schools and Training" at bounding box center [784, 480] width 244 height 22
select select "Other Services"
click at [1028, 446] on div "Tell us more about your payment Amount due to recipient USD 2,392.55 2392.55 1 …" at bounding box center [784, 203] width 1568 height 1078
click at [746, 538] on input "Promo or referral code (optional)" at bounding box center [784, 542] width 245 height 23
click at [1049, 511] on div "Tell us more about your payment Amount due to recipient USD 2,392.55 2392.55 1 …" at bounding box center [784, 224] width 1568 height 1119
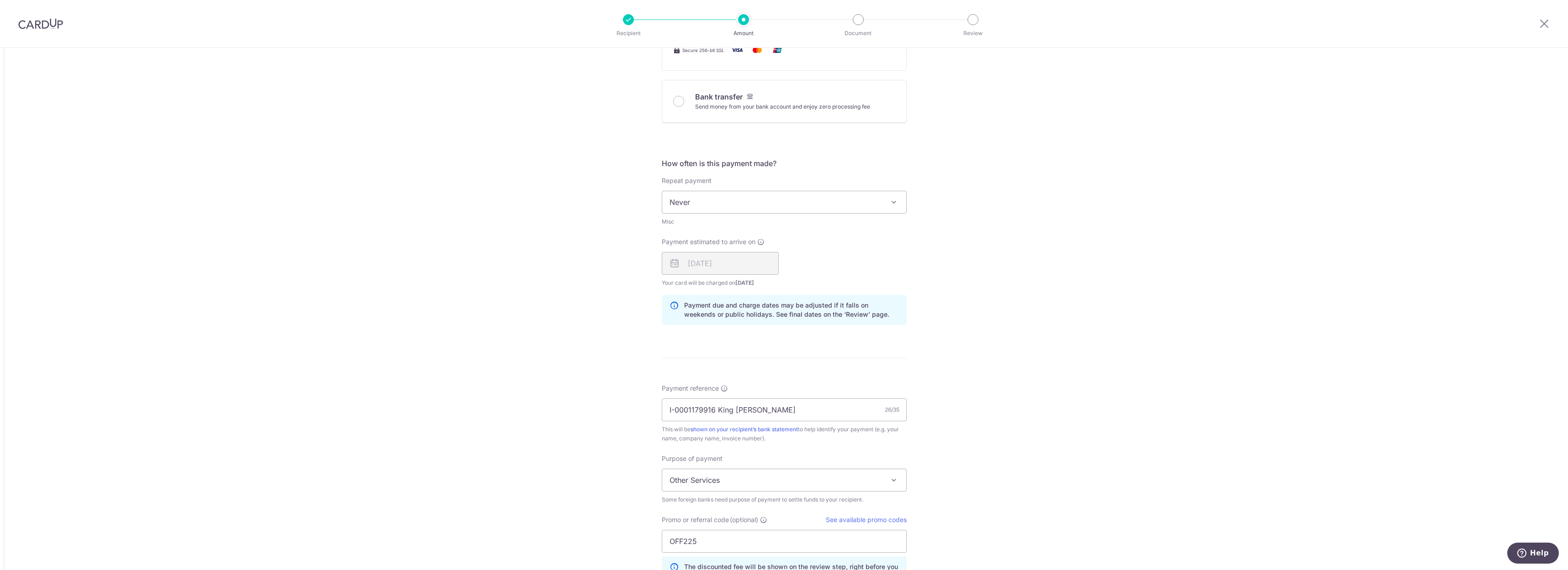
scroll to position [493, 0]
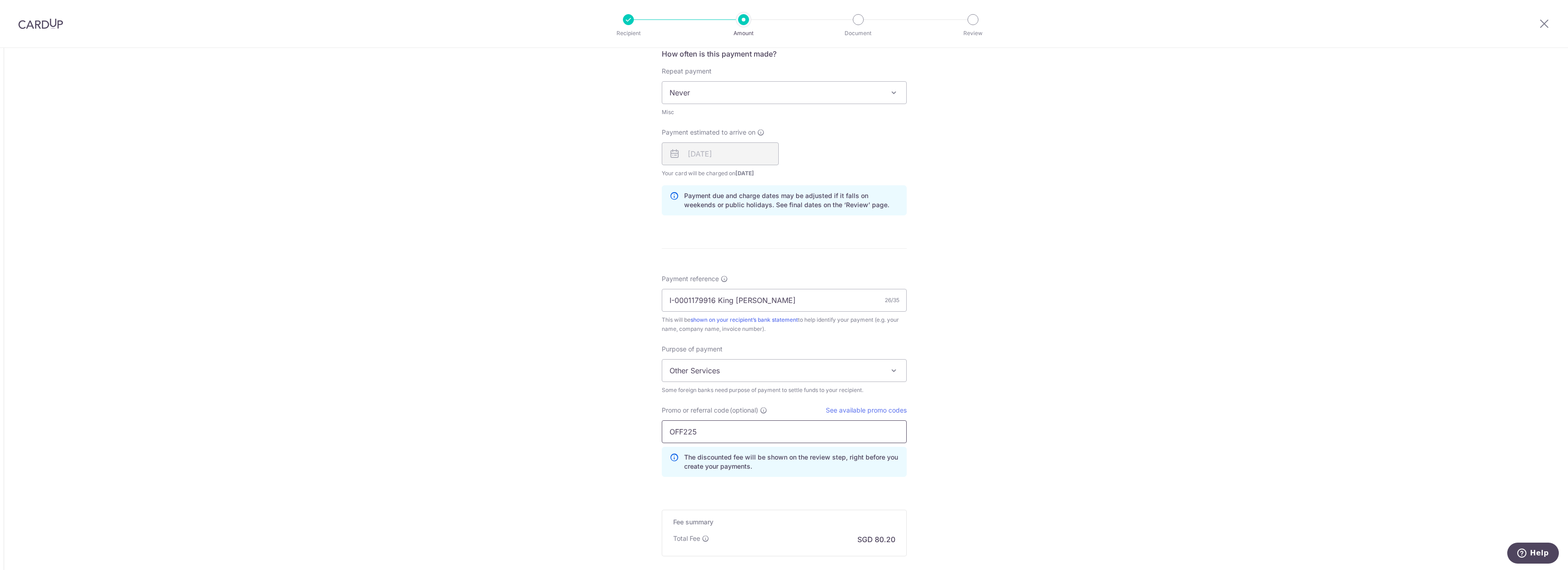
drag, startPoint x: 696, startPoint y: 433, endPoint x: 663, endPoint y: 429, distance: 33.2
click at [663, 429] on input "OFF225" at bounding box center [784, 432] width 245 height 23
type input "g"
type input "GLOBE185"
click at [999, 461] on div "Tell us more about your payment Amount due to recipient USD 2,392.55 2392.55 1 …" at bounding box center [784, 114] width 1568 height 1119
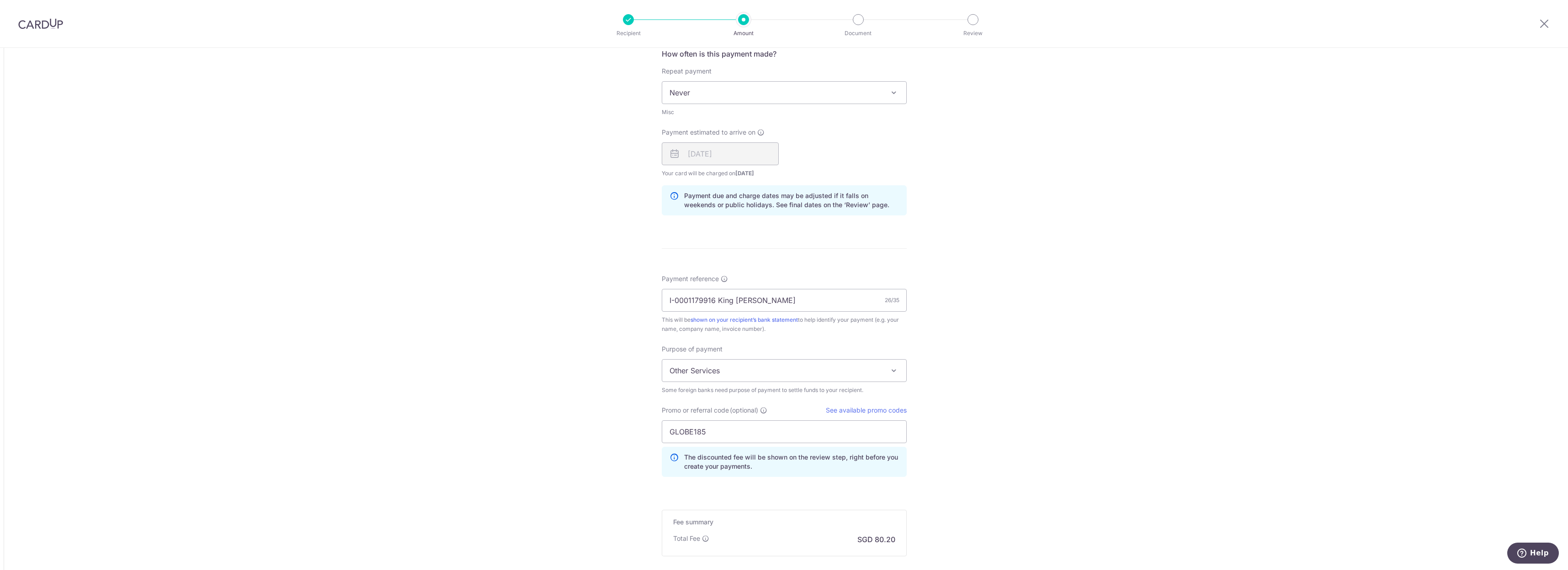
click at [989, 447] on div "Tell us more about your payment Amount due to recipient USD 2,392.55 2392.55 1 …" at bounding box center [784, 114] width 1568 height 1119
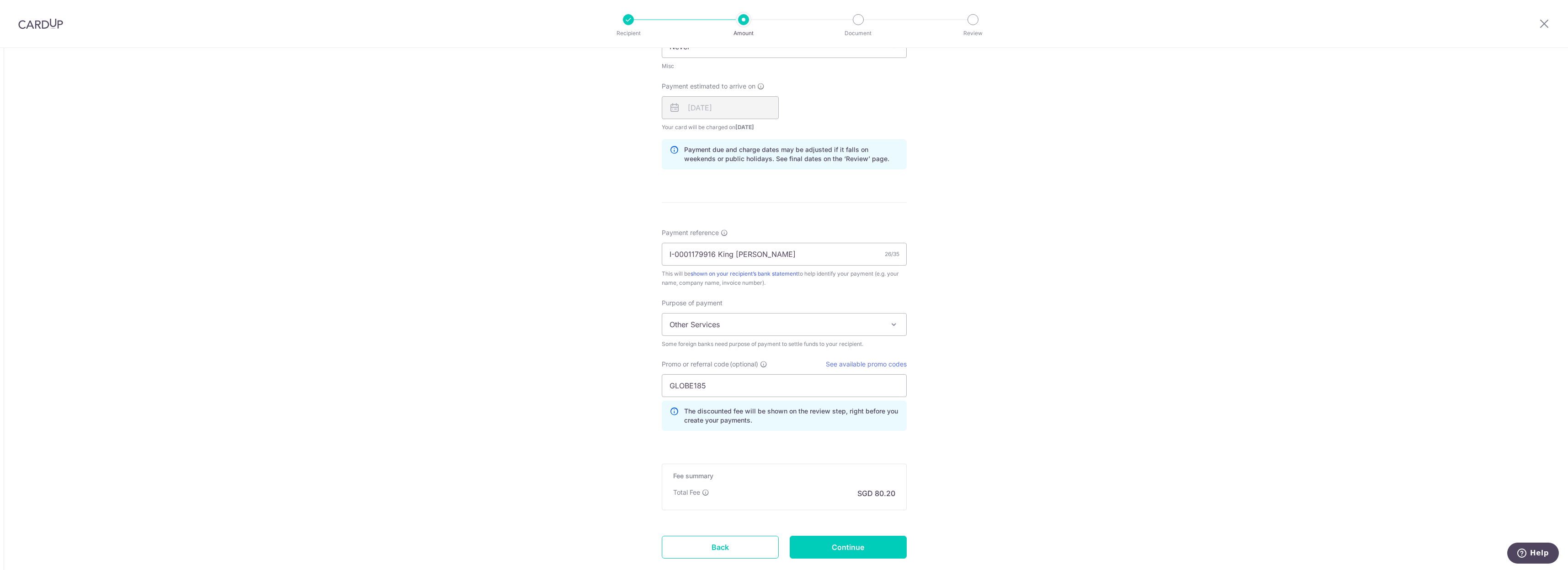
scroll to position [548, 0]
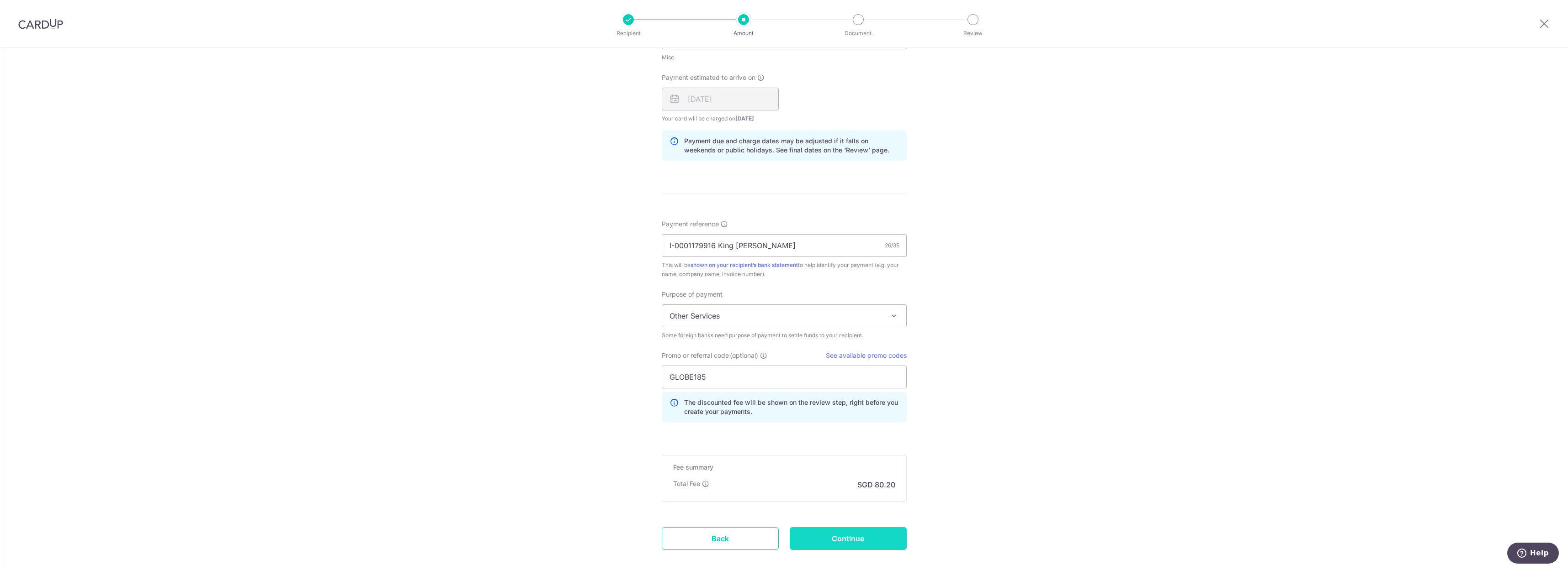
click at [858, 535] on input "Continue" at bounding box center [848, 538] width 117 height 23
type input "Create Schedule"
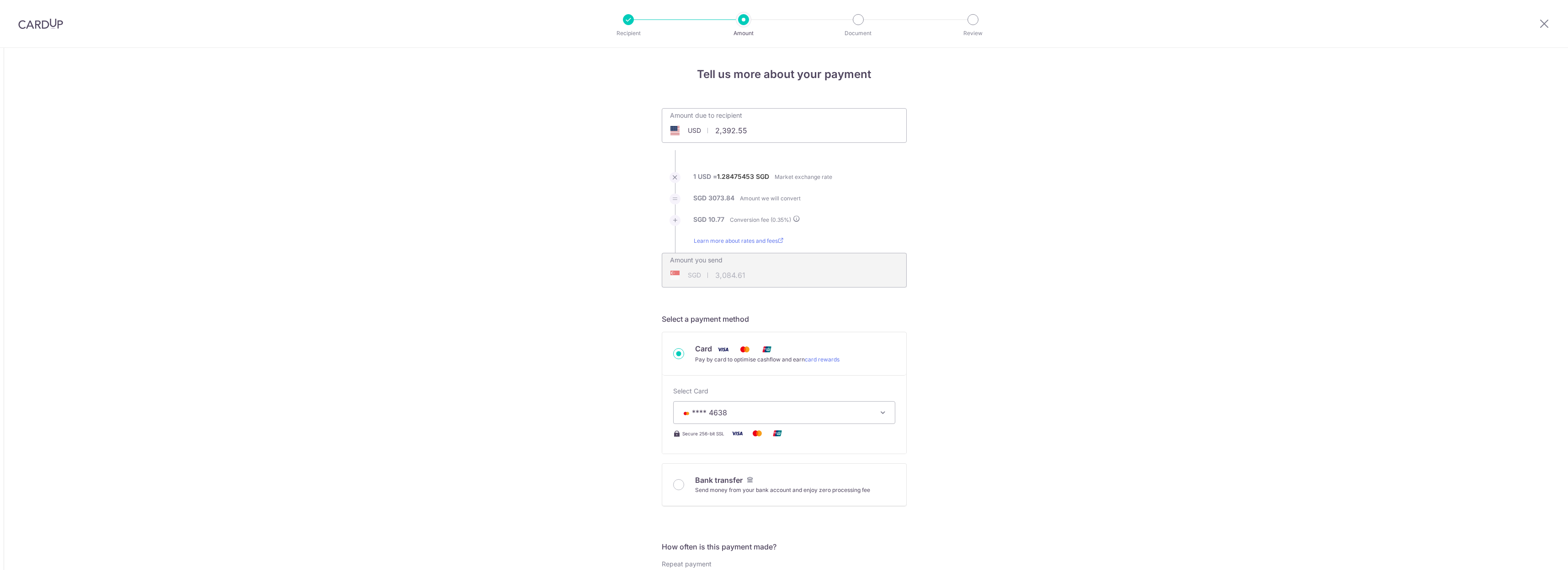
scroll to position [609, 0]
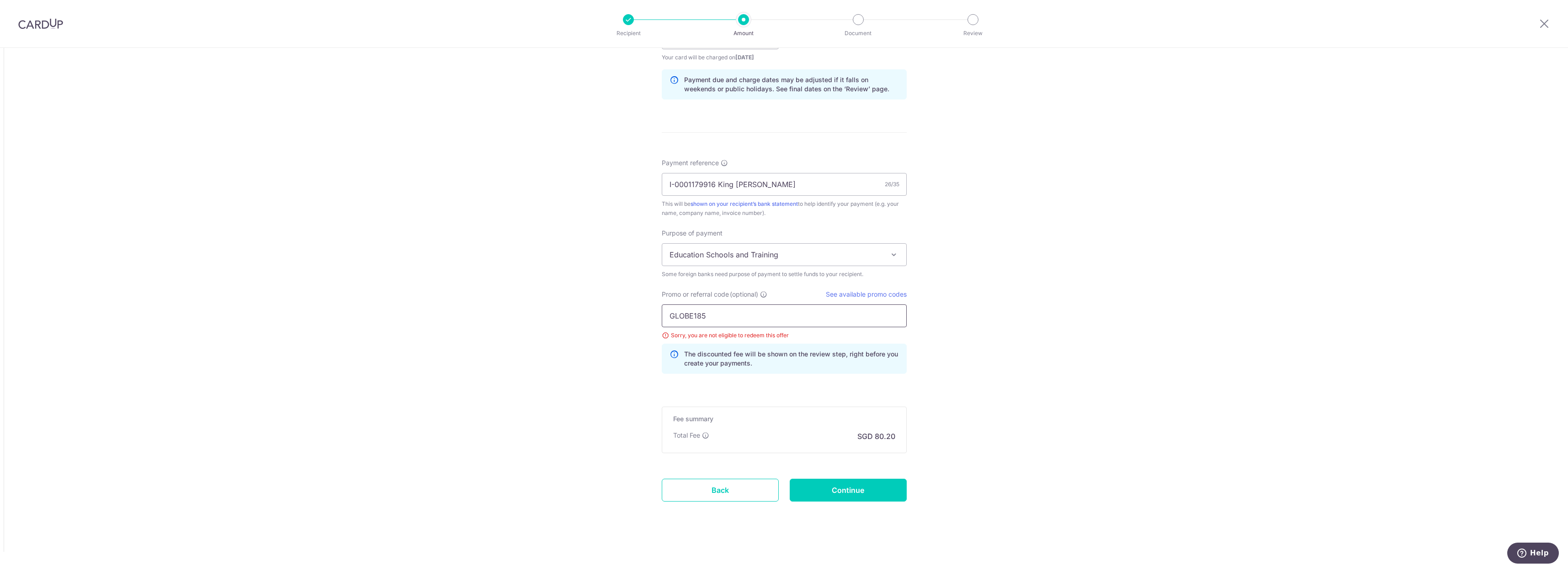
drag, startPoint x: 704, startPoint y: 318, endPoint x: 662, endPoint y: 316, distance: 42.0
click at [662, 316] on input "GLOBE185" at bounding box center [784, 316] width 245 height 23
type input "OFF225"
click at [964, 315] on div "Tell us more about your payment Amount due to recipient USD 2,392.55 2392.55 1 …" at bounding box center [784, 4] width 1568 height 1132
click at [1024, 412] on div "Tell us more about your payment Amount due to recipient USD 2,392.55 2392.55 1 …" at bounding box center [784, 4] width 1568 height 1132
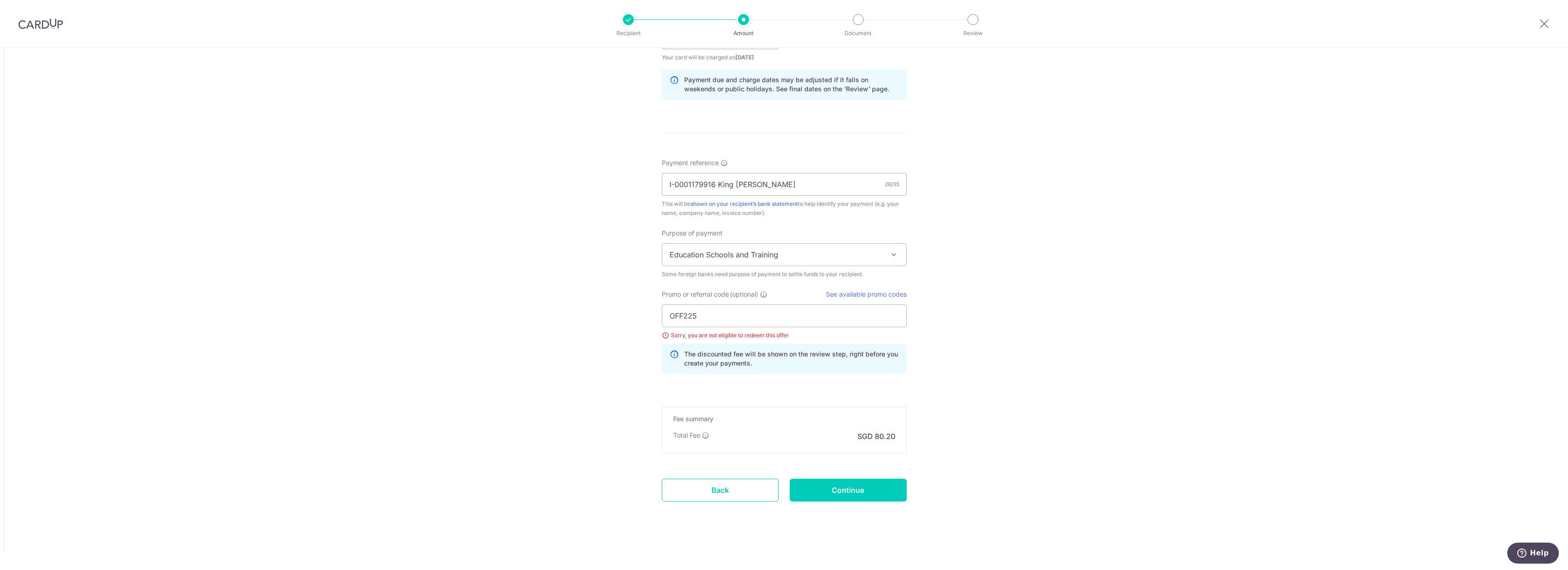
click at [1053, 309] on div "Tell us more about your payment Amount due to recipient USD 2,392.55 2392.55 1 …" at bounding box center [784, 4] width 1568 height 1132
click at [1081, 407] on div "Tell us more about your payment Amount due to recipient USD 2,392.55 2392.55 1 …" at bounding box center [784, 4] width 1568 height 1132
click at [973, 473] on div "Tell us more about your payment Amount due to recipient USD 2,392.55 2392.55 1 …" at bounding box center [784, 4] width 1568 height 1132
click at [875, 487] on input "Continue" at bounding box center [848, 490] width 117 height 23
type input "Update Schedule"
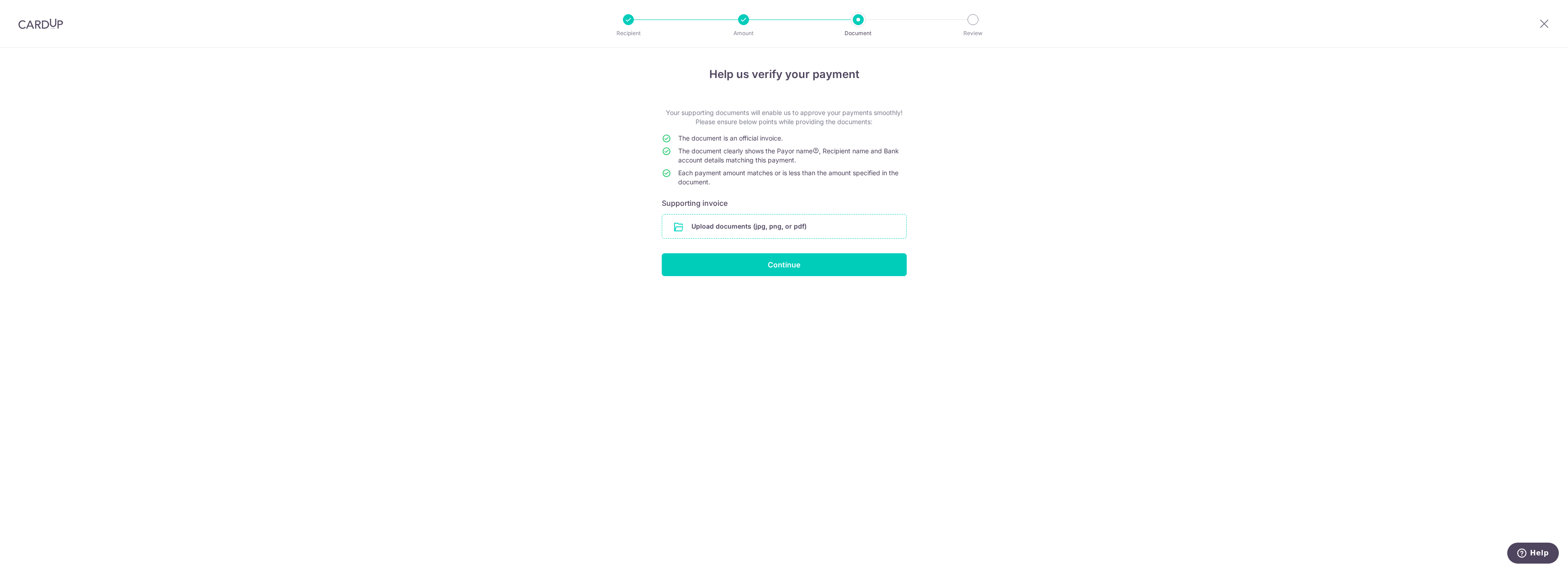
click at [805, 218] on input "file" at bounding box center [784, 226] width 244 height 24
click at [742, 228] on input "file" at bounding box center [784, 226] width 244 height 24
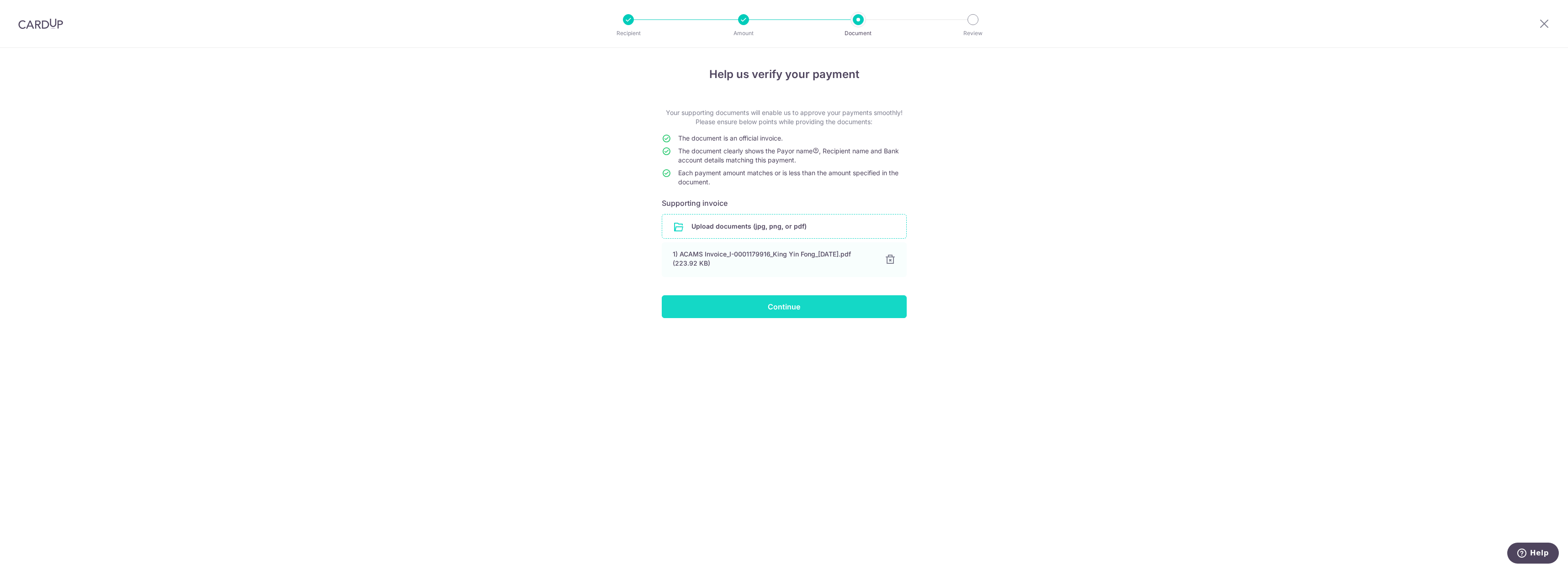
click at [773, 311] on input "Continue" at bounding box center [784, 306] width 245 height 23
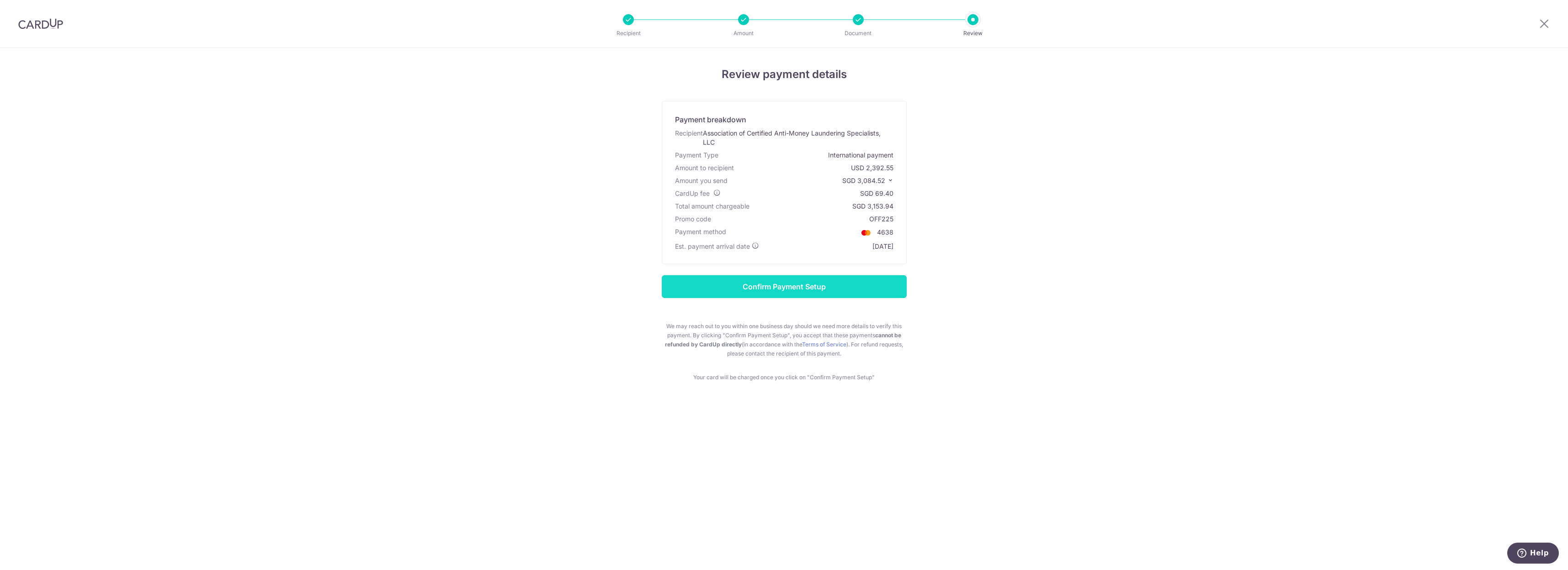
click at [773, 288] on input "Confirm Payment Setup" at bounding box center [784, 287] width 245 height 23
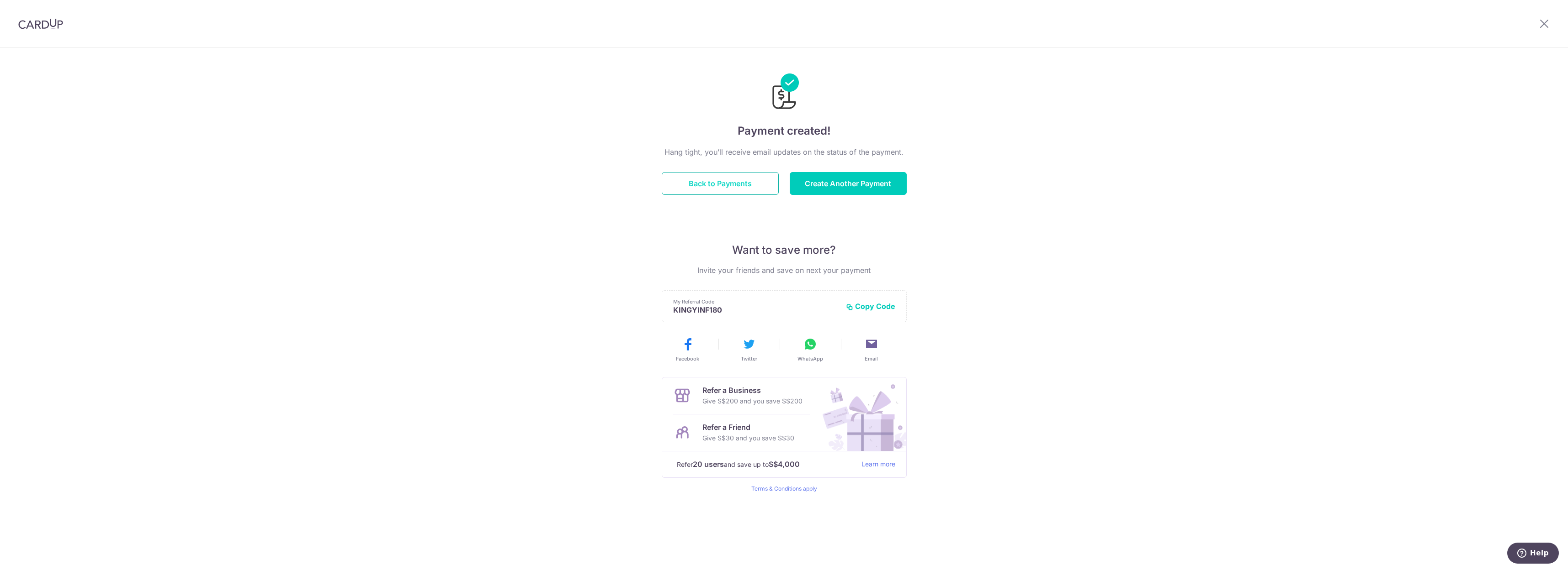
click at [730, 180] on button "Back to Payments" at bounding box center [720, 184] width 117 height 23
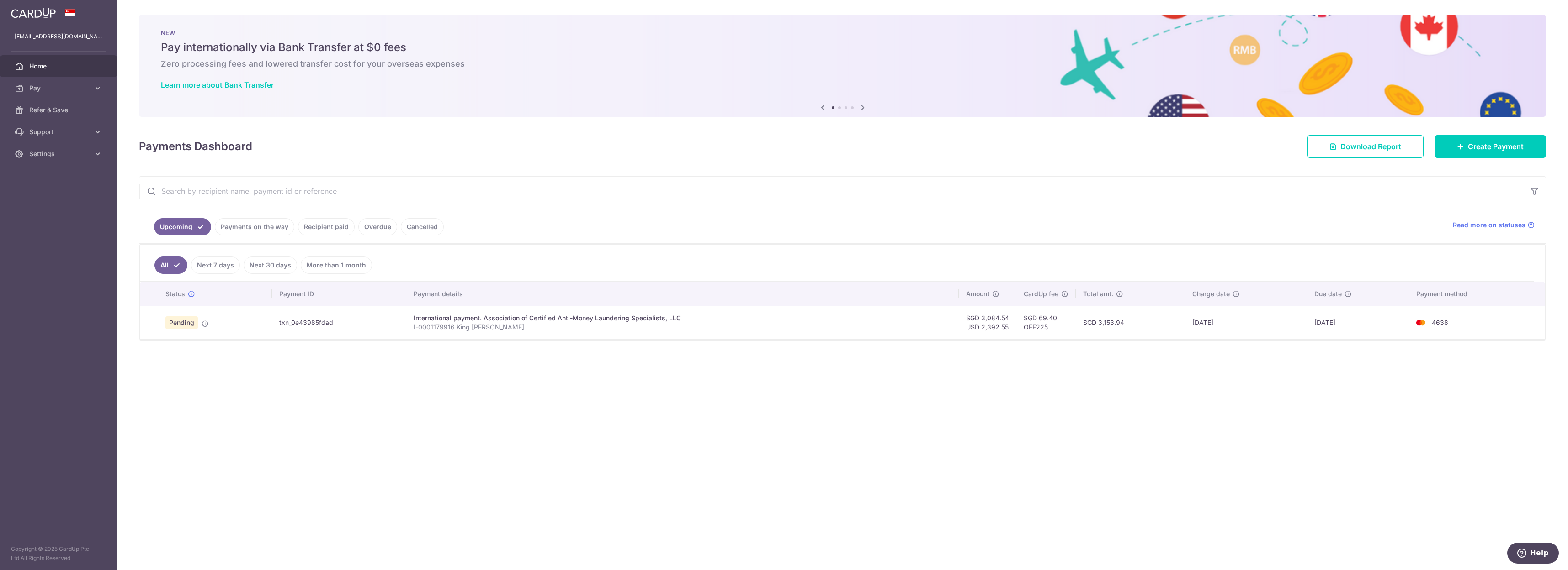
click at [954, 478] on div "× Pause Schedule Pause all future payments in this series Pause just this one p…" at bounding box center [843, 285] width 1451 height 570
